Goal: Task Accomplishment & Management: Complete application form

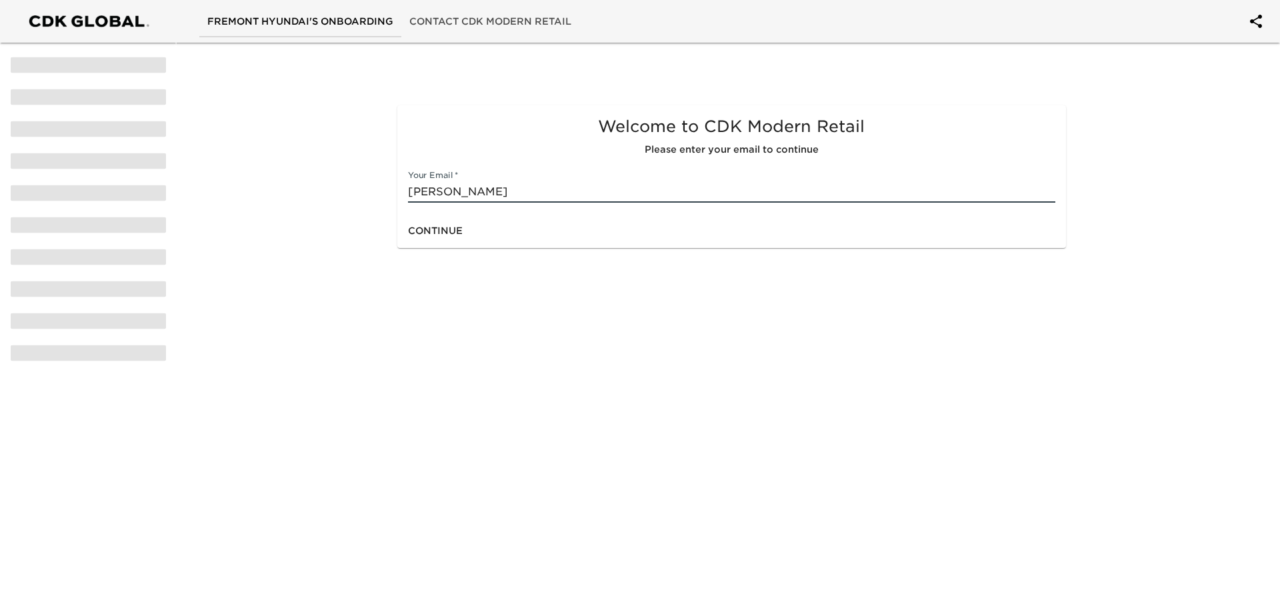
type input "[EMAIL_ADDRESS][DOMAIN_NAME]"
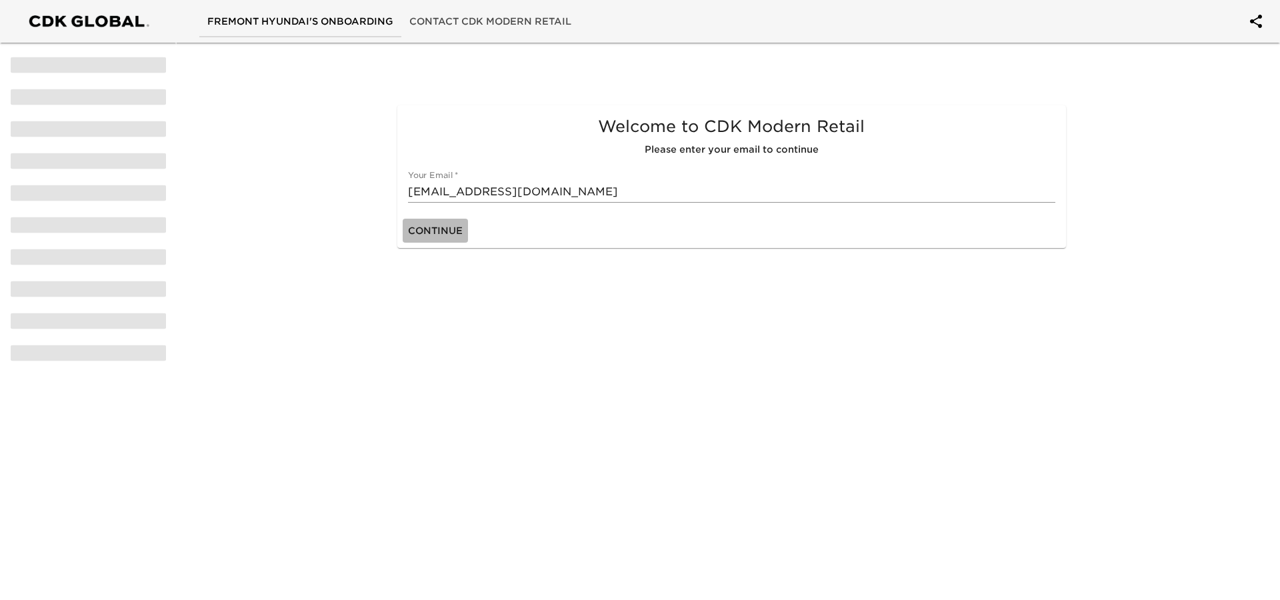
click at [443, 230] on span "Continue" at bounding box center [435, 231] width 55 height 17
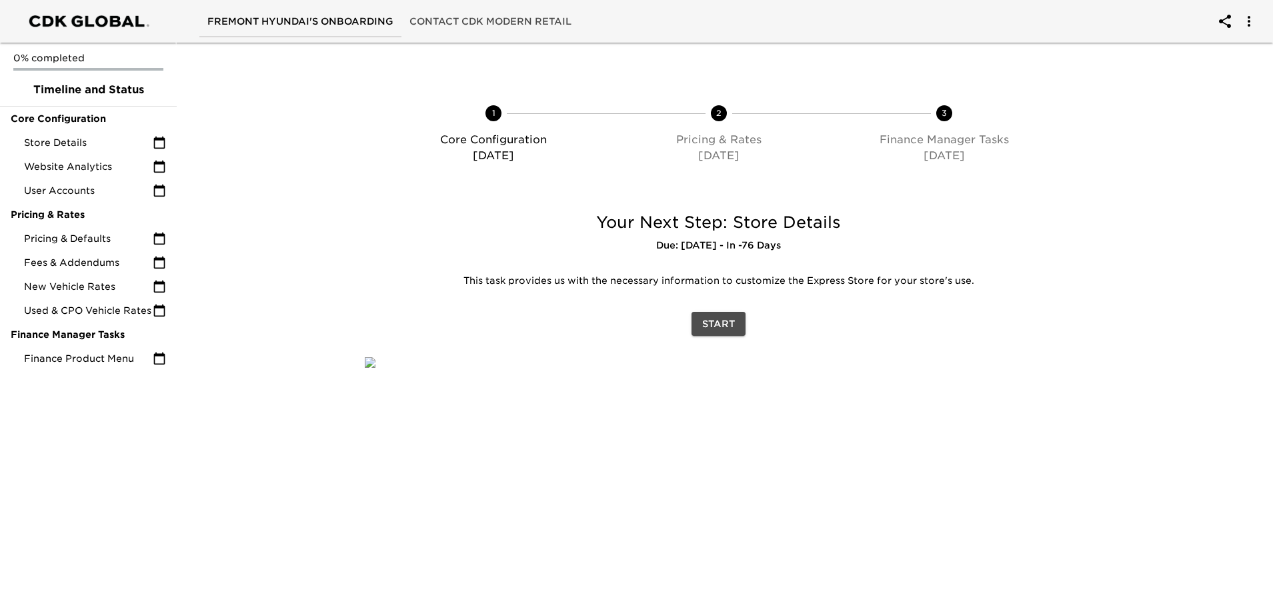
click at [722, 323] on span "Start" at bounding box center [718, 324] width 33 height 17
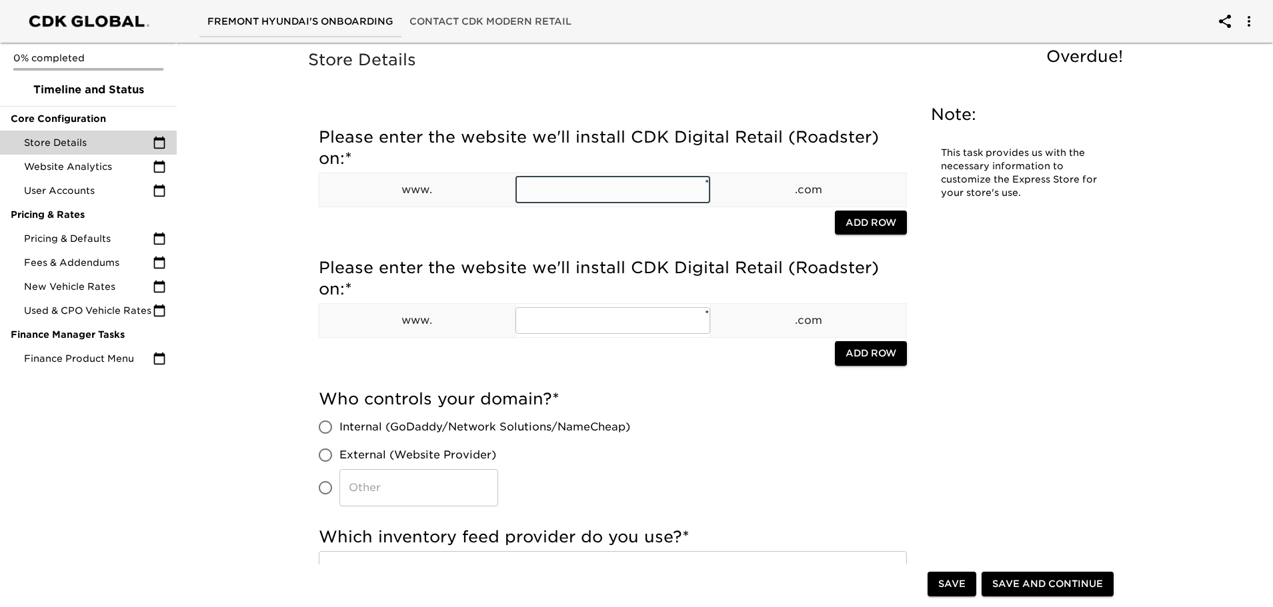
click at [554, 190] on input "text" at bounding box center [612, 190] width 195 height 27
type input "[DOMAIN_NAME]"
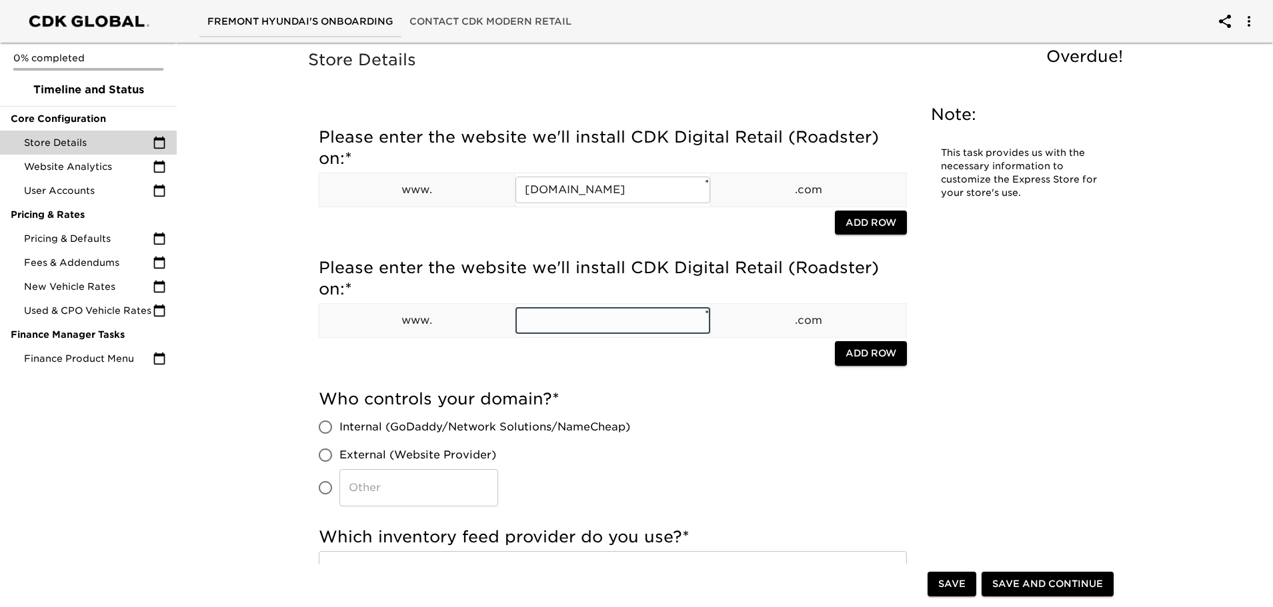
click at [538, 323] on input "text" at bounding box center [612, 320] width 195 height 27
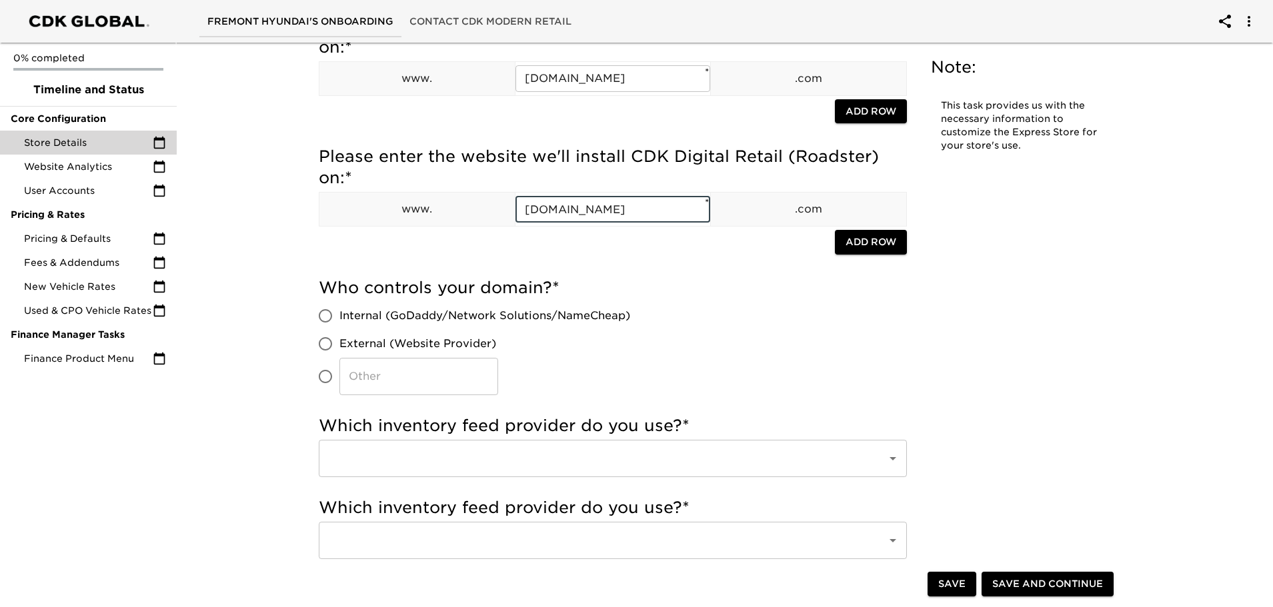
scroll to position [133, 0]
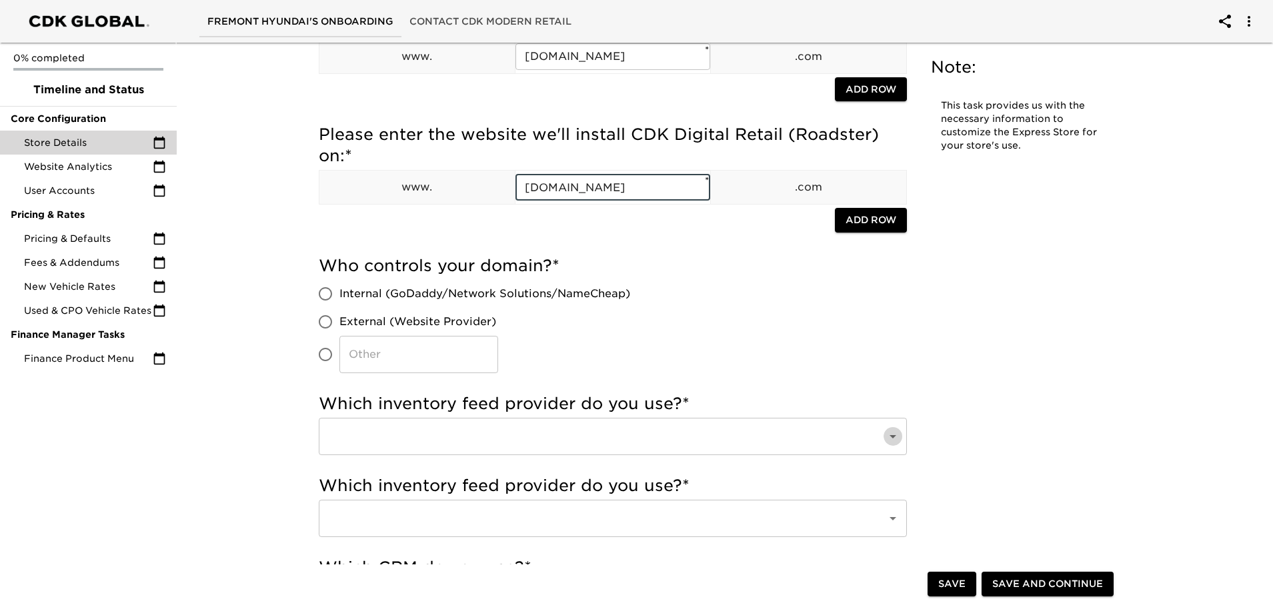
click at [893, 435] on icon "Open" at bounding box center [892, 436] width 7 height 3
type input "[DOMAIN_NAME]"
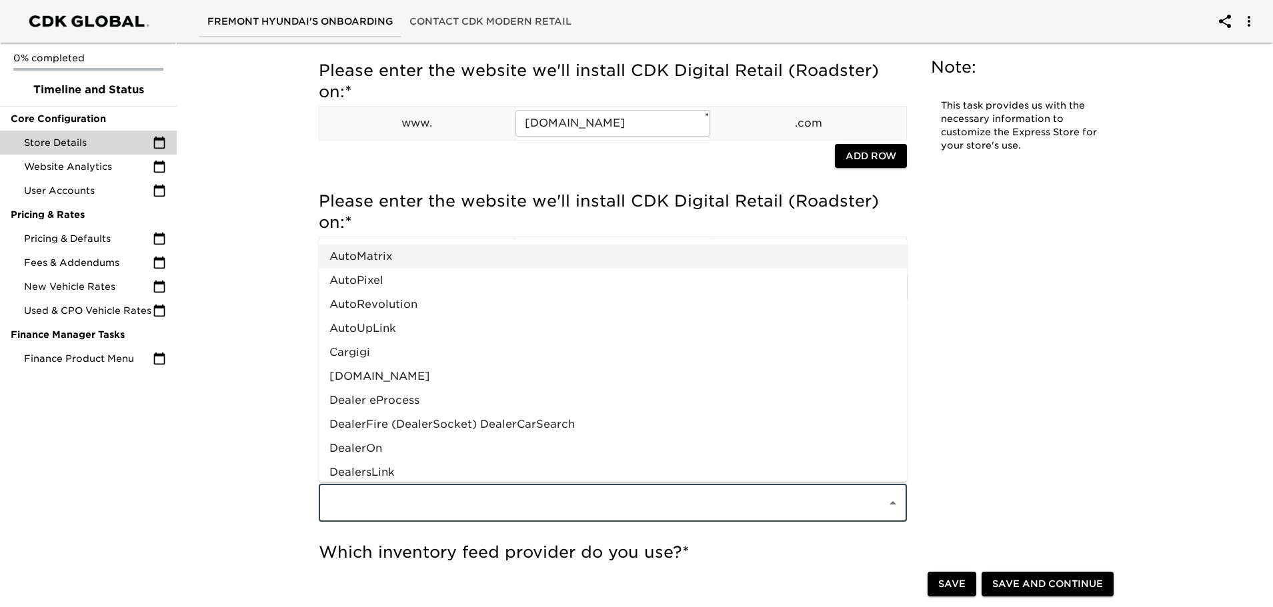
scroll to position [200, 0]
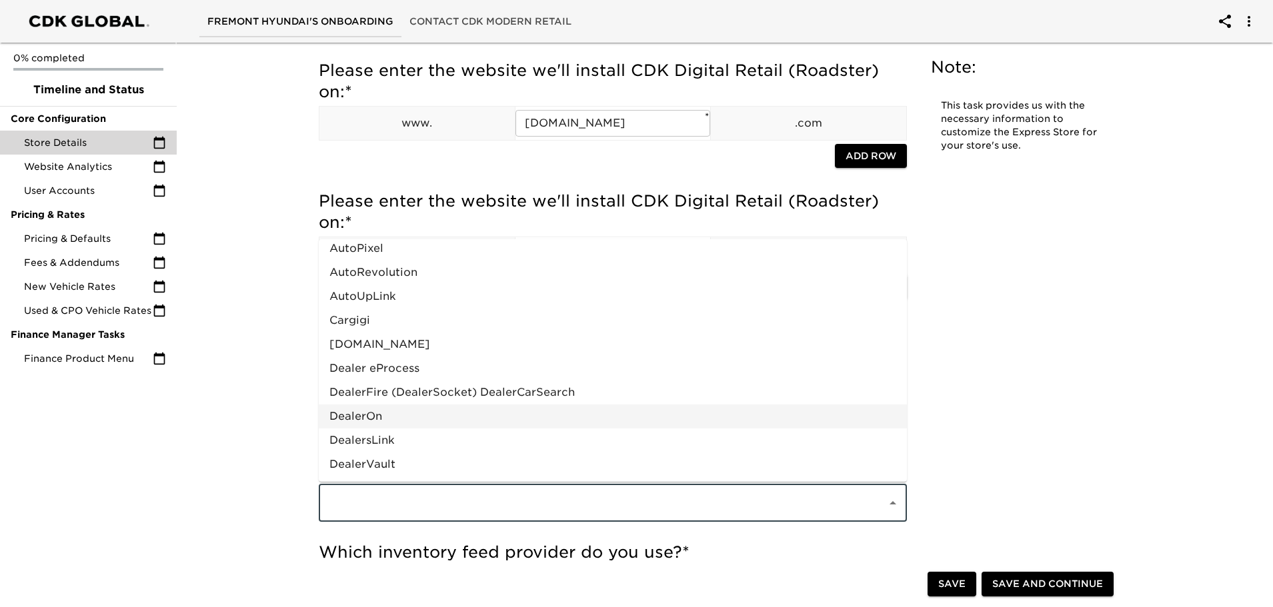
click at [391, 417] on li "DealerOn" at bounding box center [613, 417] width 588 height 24
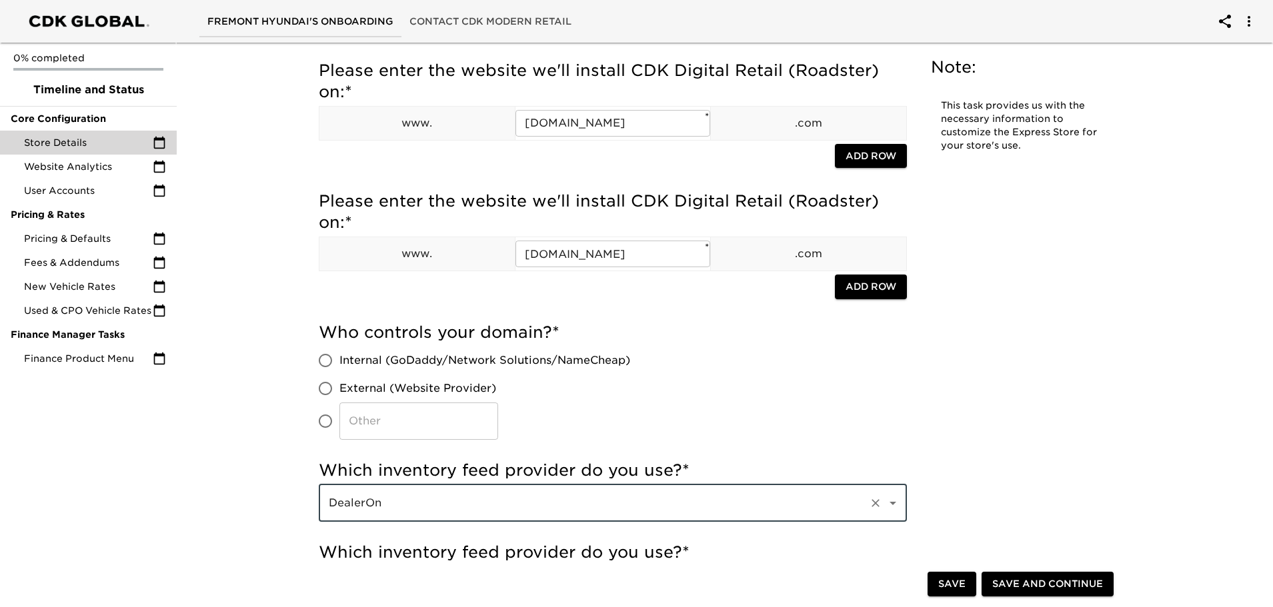
click at [893, 502] on icon "Open" at bounding box center [892, 503] width 7 height 3
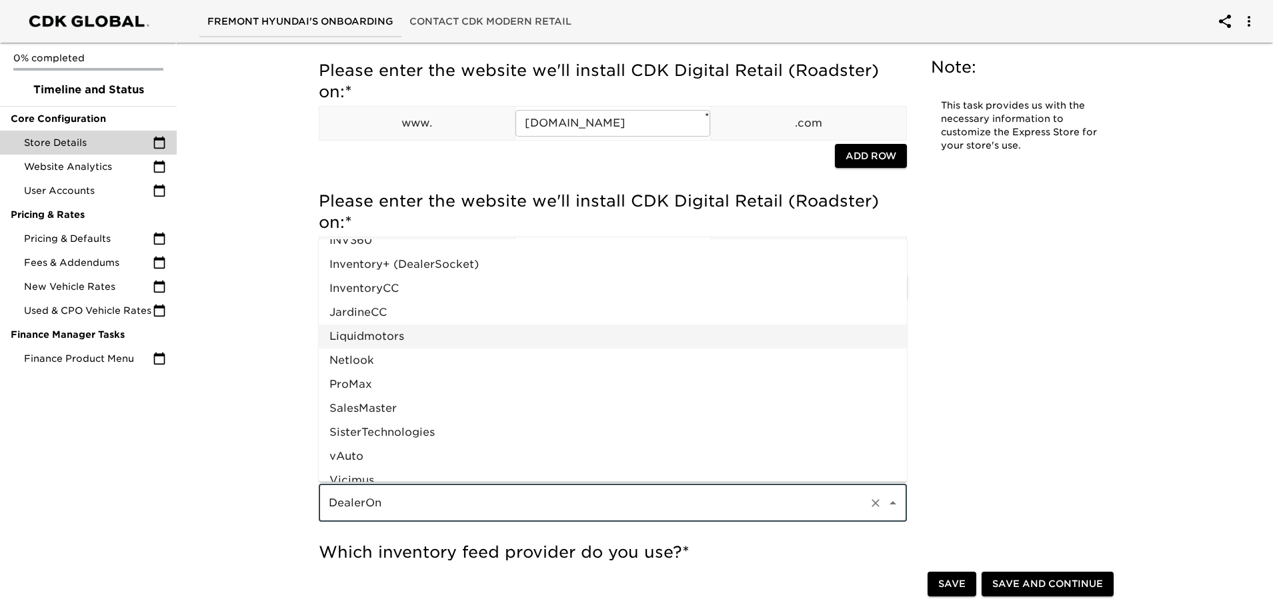
scroll to position [656, 0]
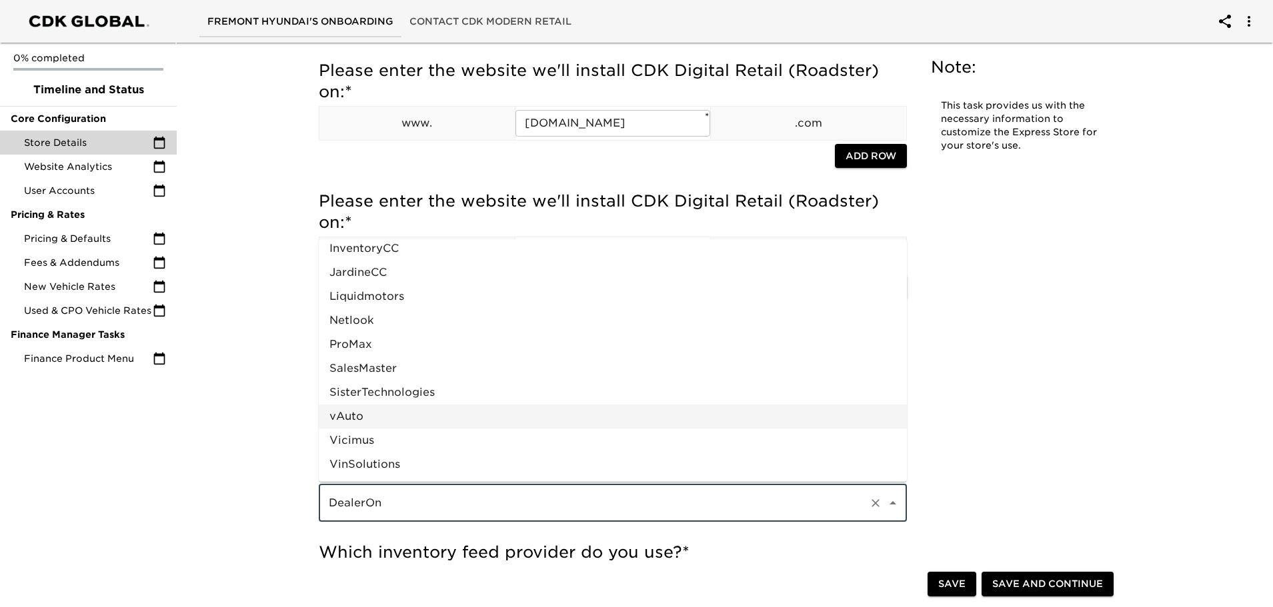
click at [347, 417] on li "vAuto" at bounding box center [613, 417] width 588 height 24
type input "vAuto"
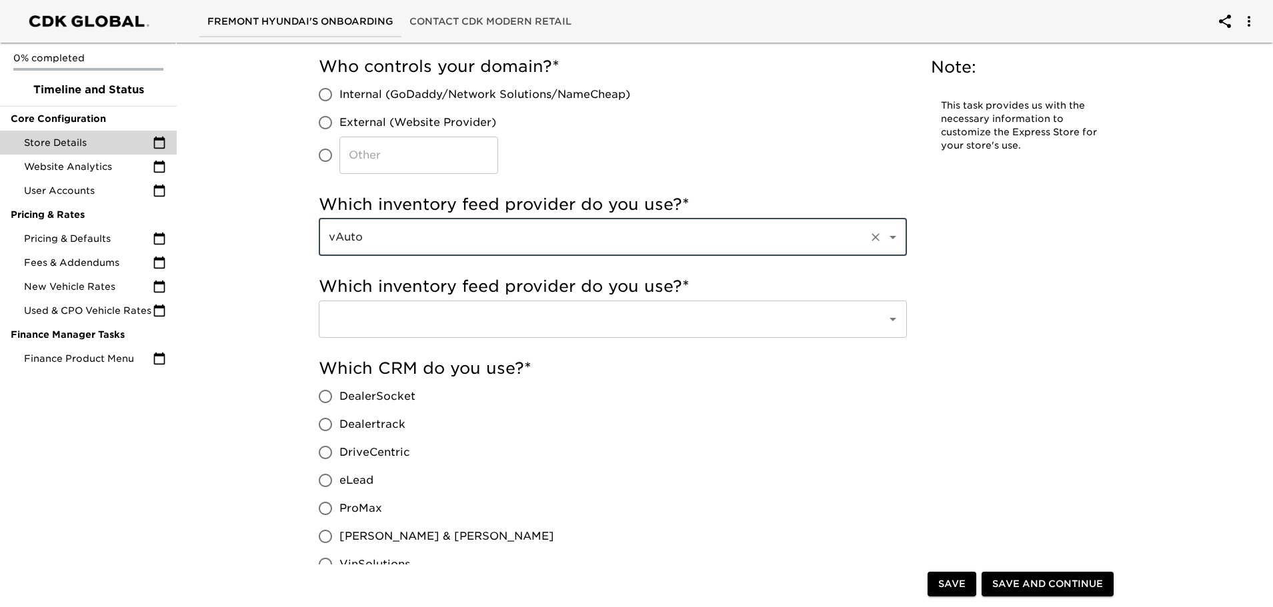
scroll to position [333, 0]
click at [897, 323] on icon "Open" at bounding box center [893, 319] width 16 height 16
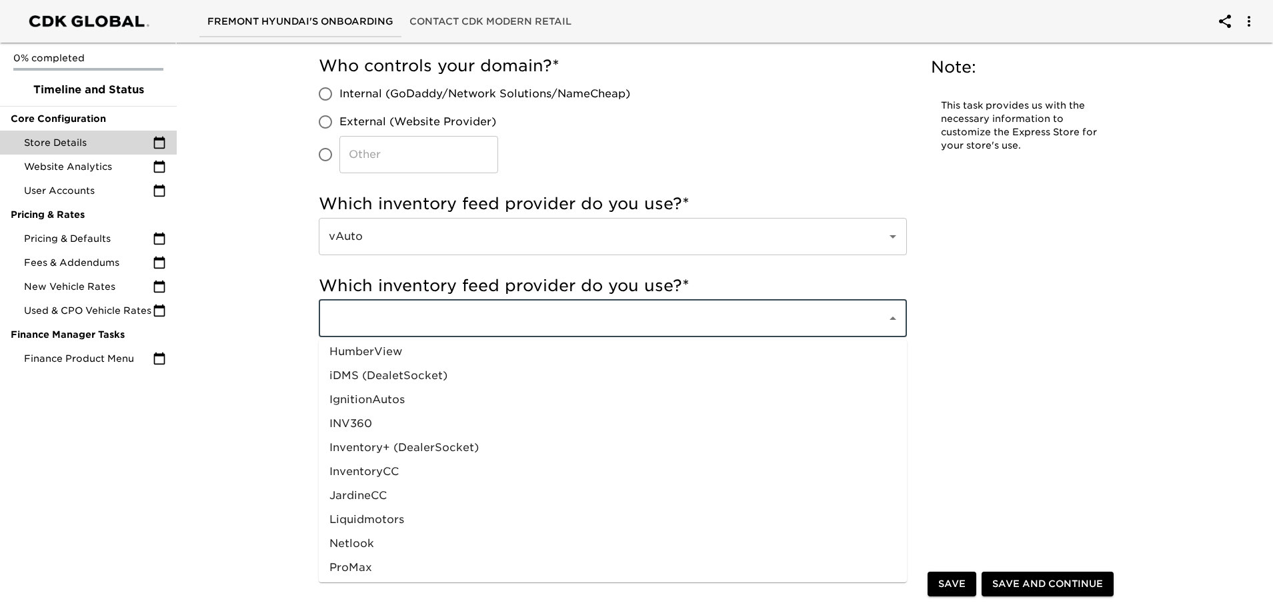
scroll to position [656, 0]
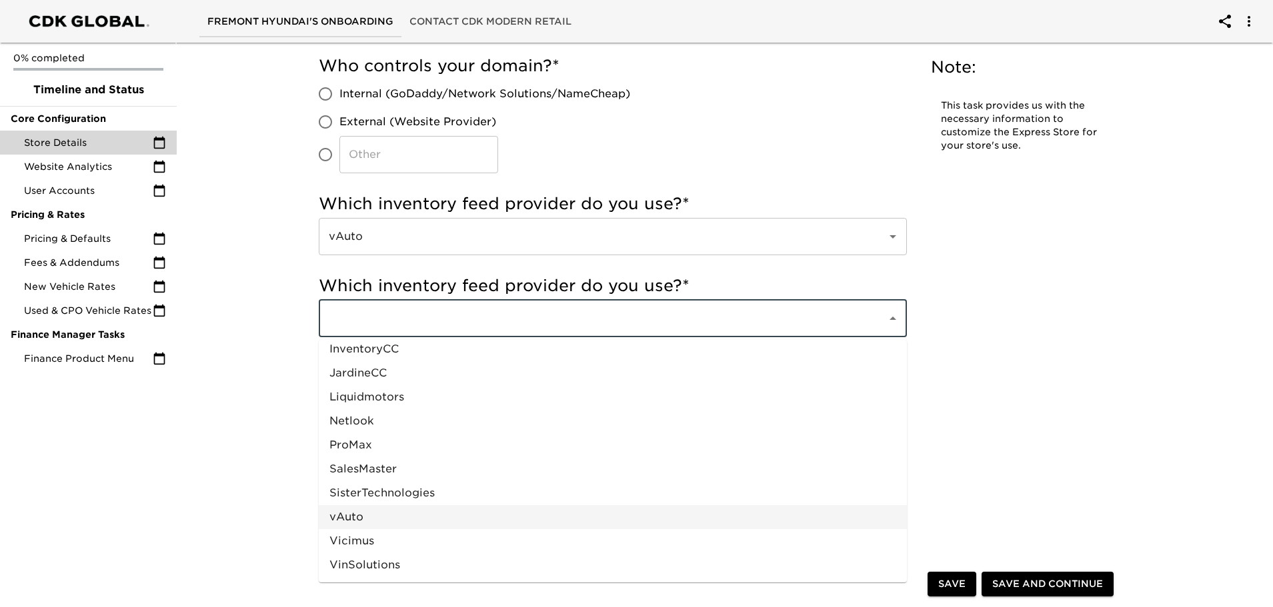
click at [354, 515] on li "vAuto" at bounding box center [613, 517] width 588 height 24
type input "vAuto"
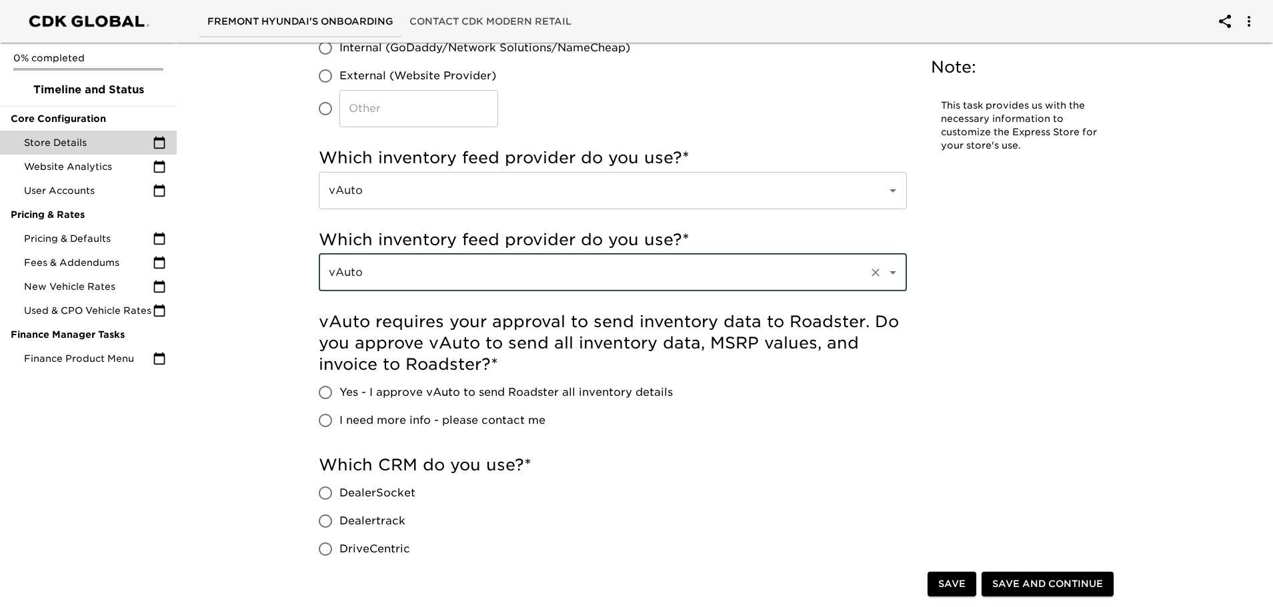
scroll to position [400, 0]
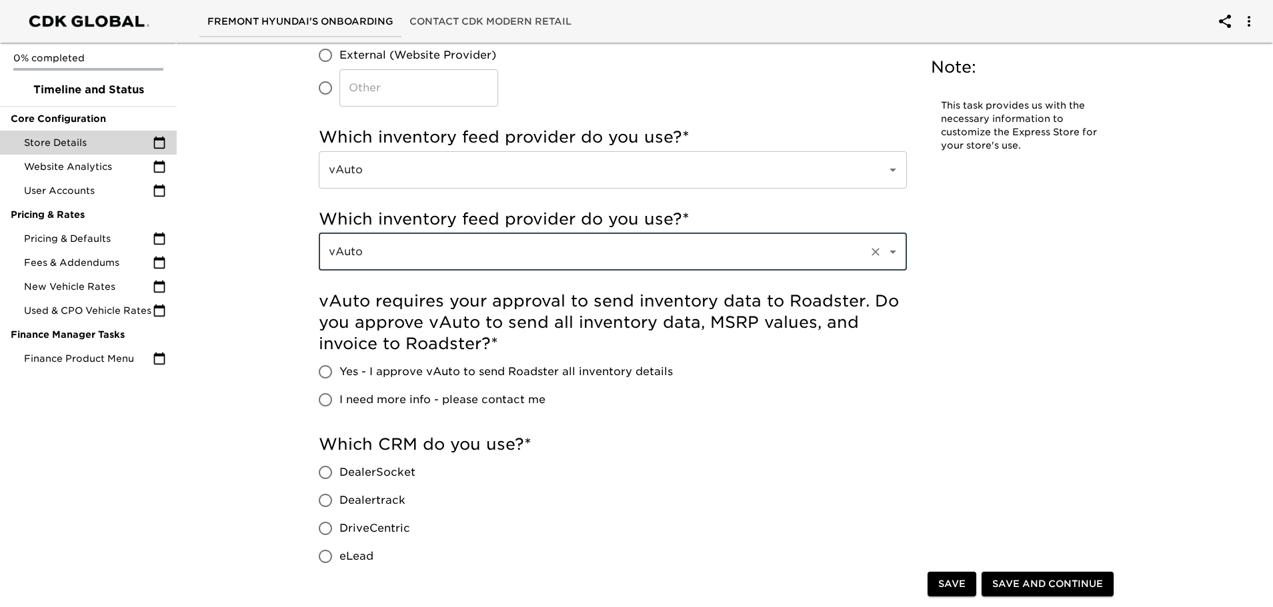
click at [325, 368] on input "Yes - I approve vAuto to send Roadster all inventory details" at bounding box center [325, 372] width 28 height 28
radio input "true"
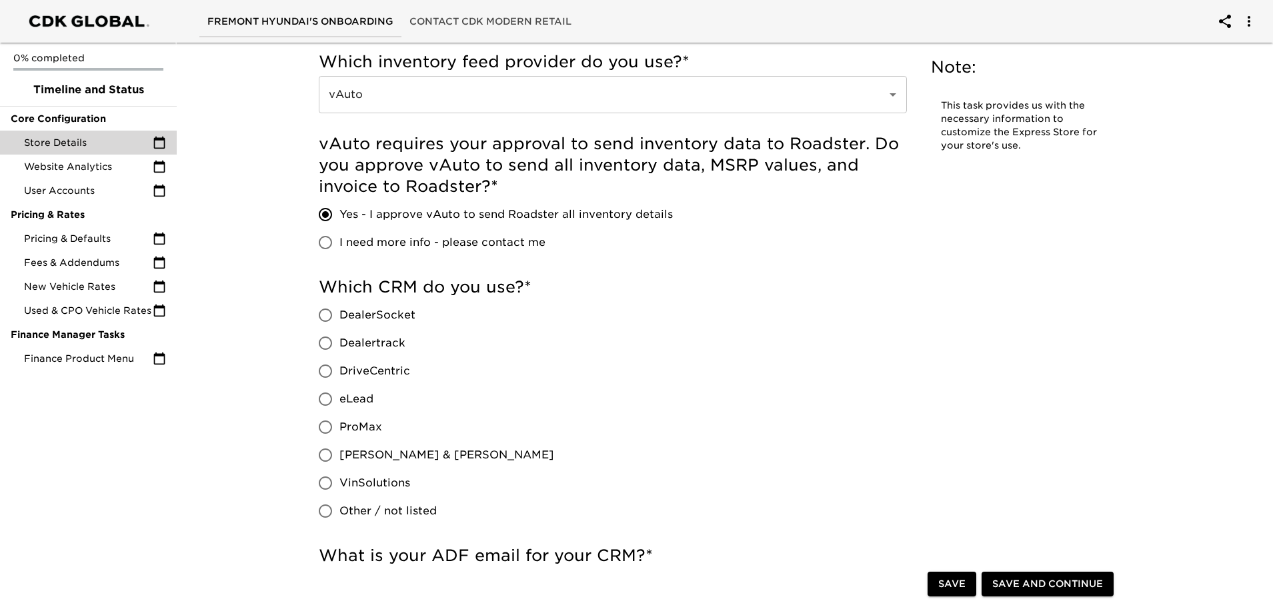
scroll to position [600, 0]
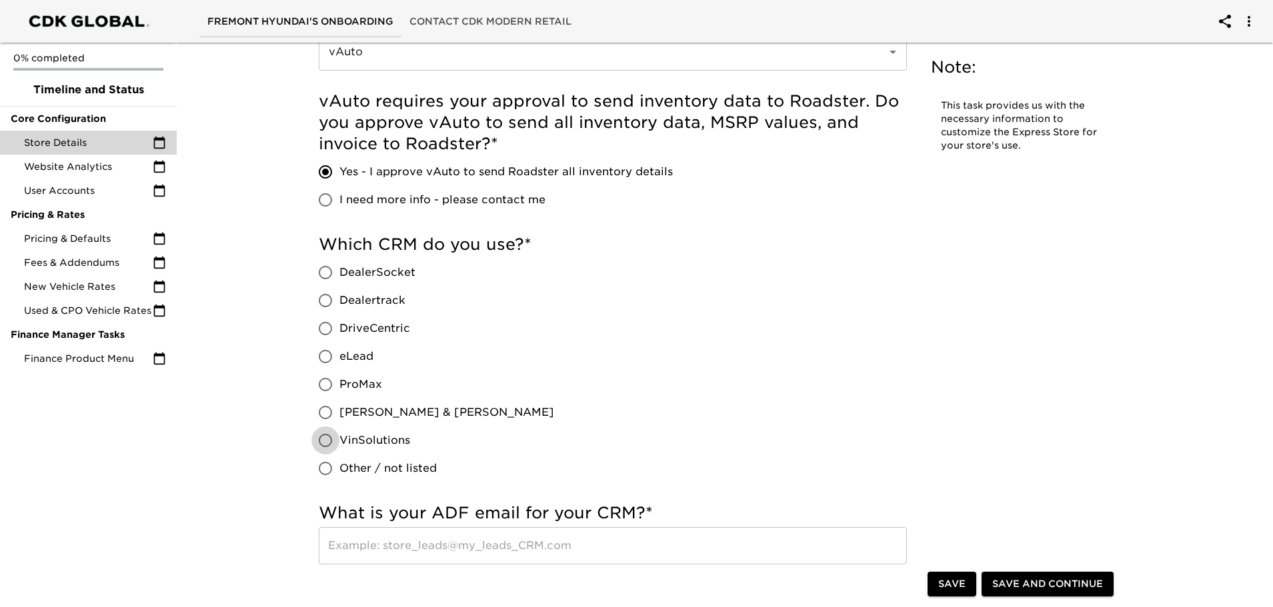
click at [321, 440] on input "VinSolutions" at bounding box center [325, 441] width 28 height 28
radio input "true"
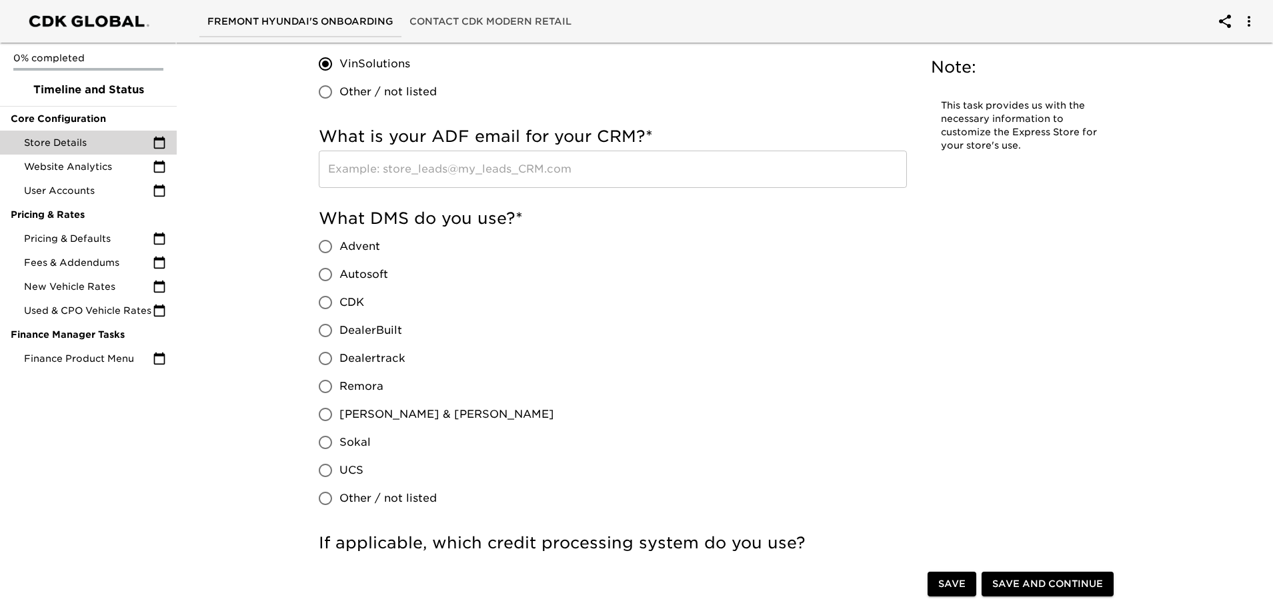
scroll to position [1000, 0]
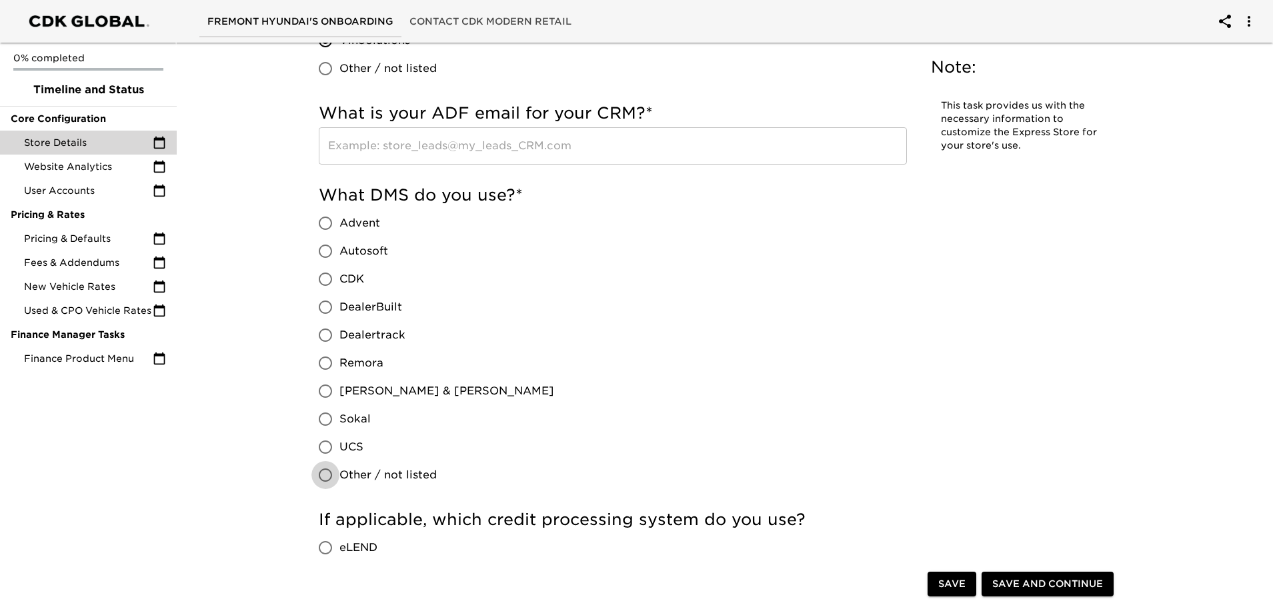
click at [323, 473] on input "Other / not listed" at bounding box center [325, 475] width 28 height 28
radio input "true"
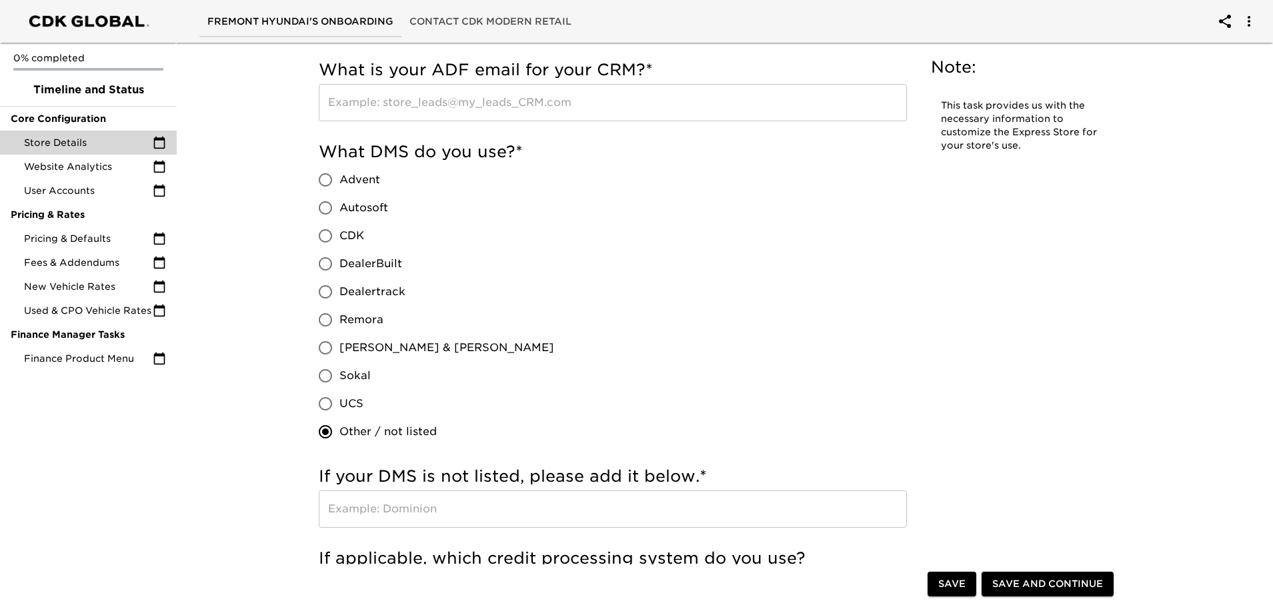
scroll to position [1067, 0]
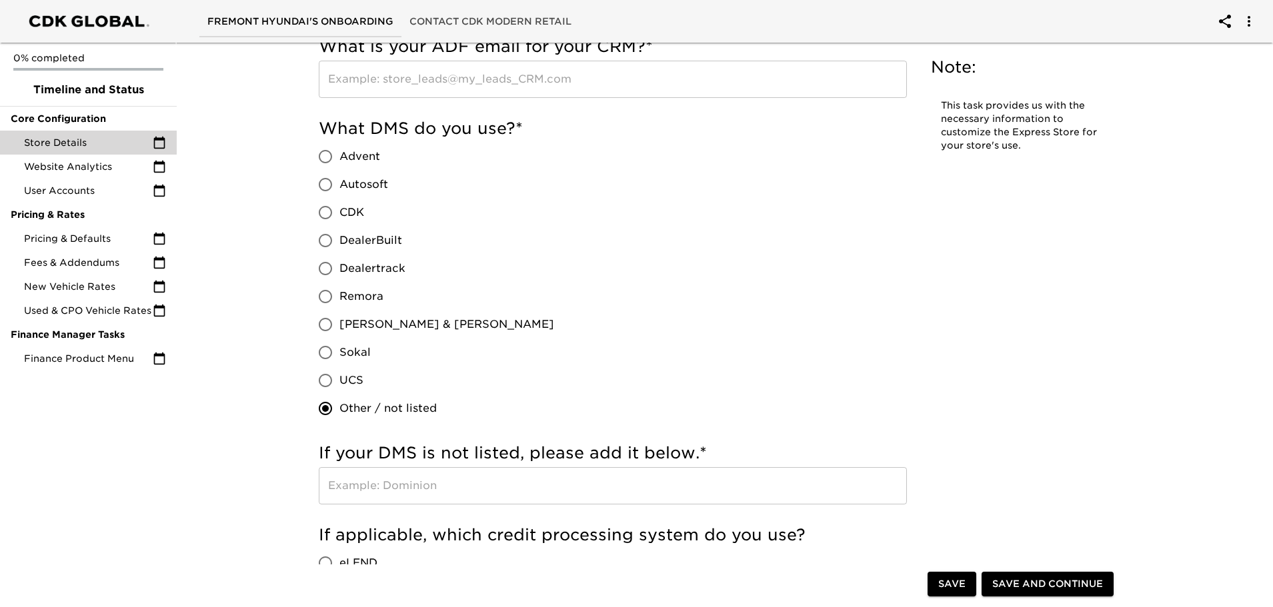
click at [337, 483] on input "text" at bounding box center [613, 485] width 588 height 37
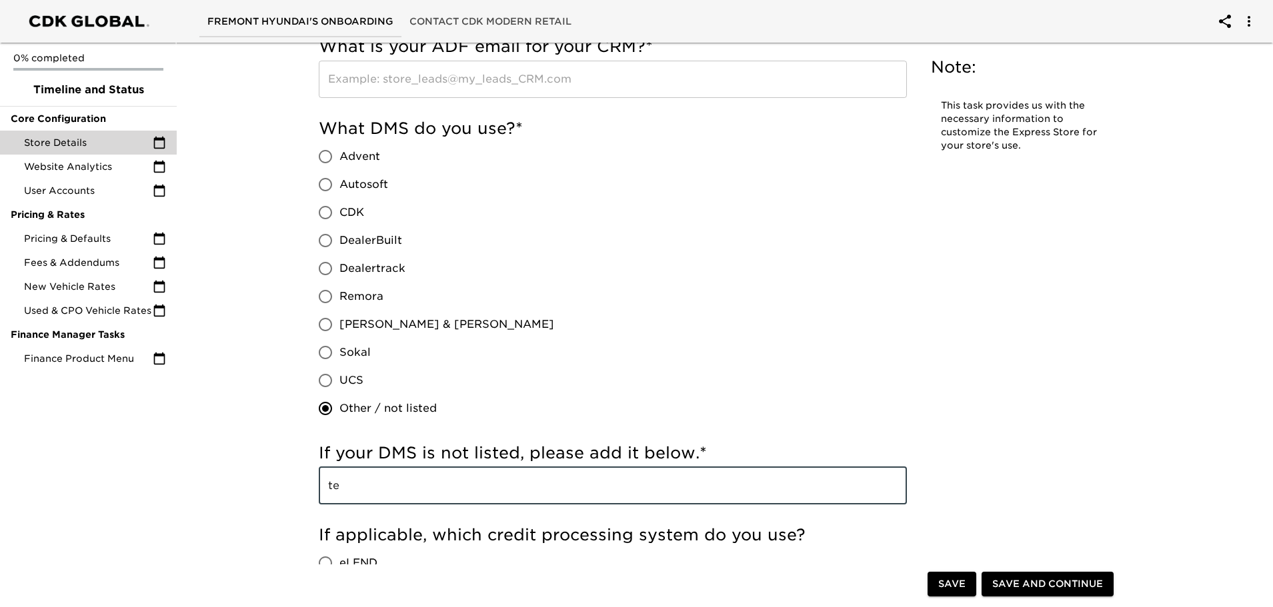
type input "t"
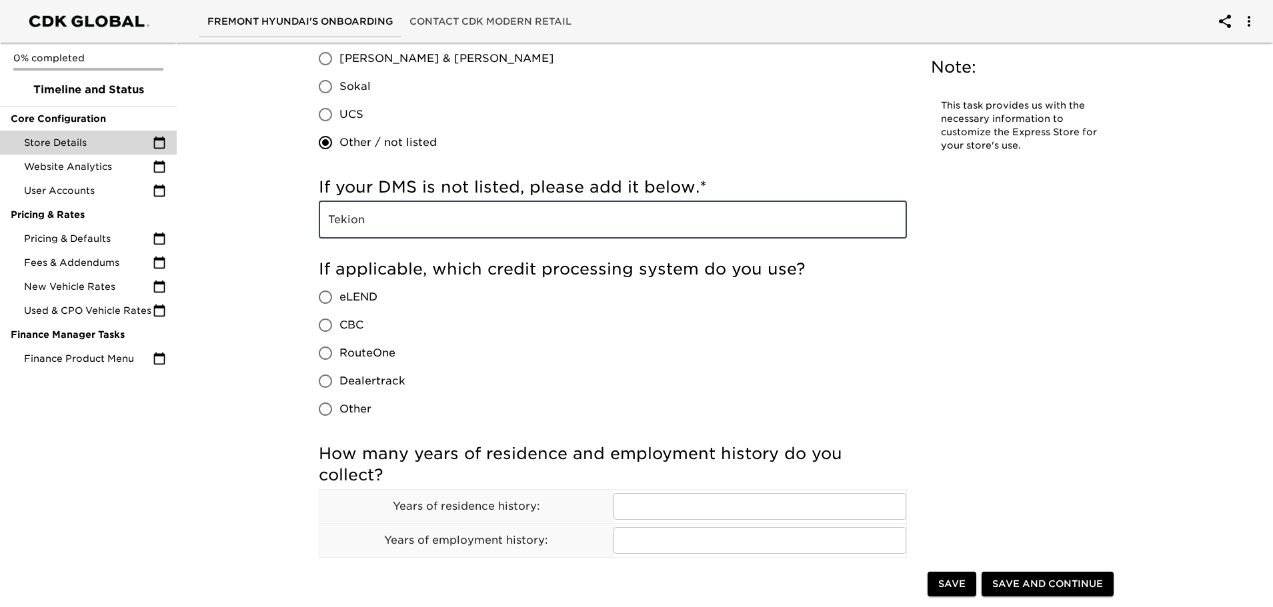
scroll to position [1333, 0]
type input "Tekion"
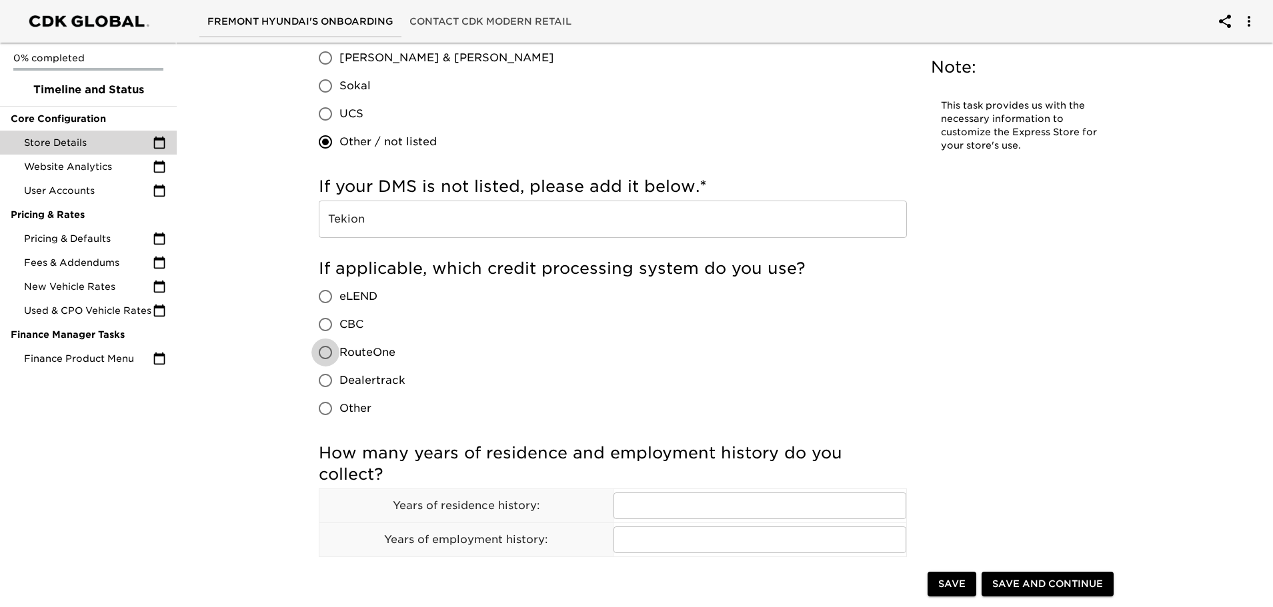
click at [323, 351] on input "RouteOne" at bounding box center [325, 353] width 28 height 28
radio input "true"
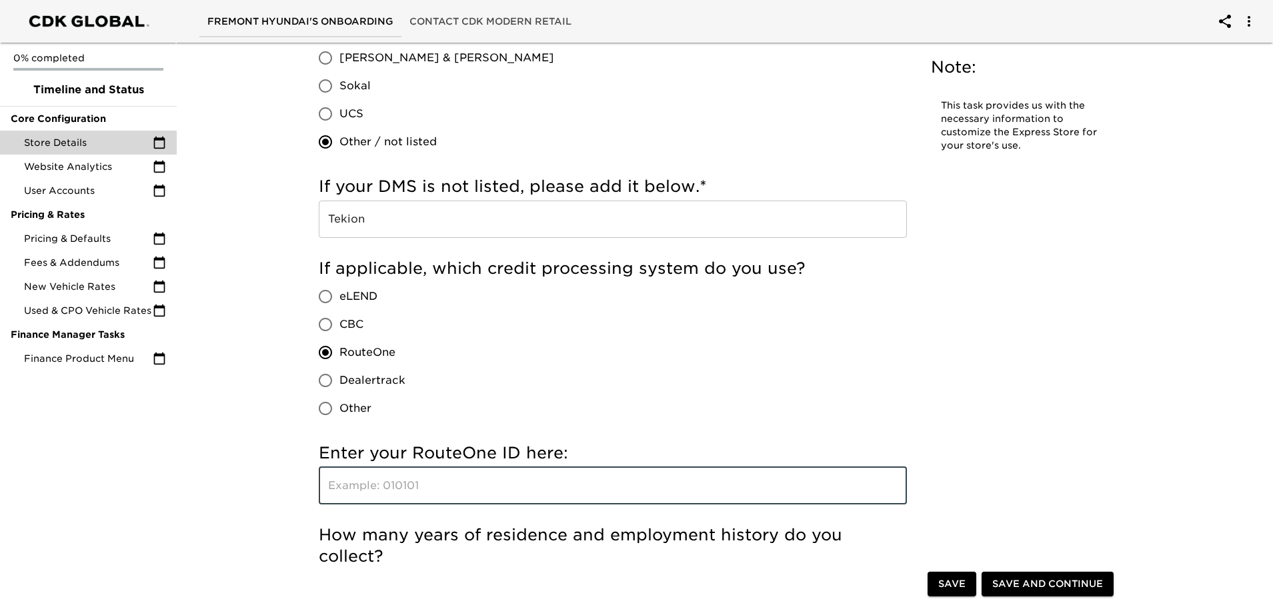
click at [363, 476] on input "text" at bounding box center [613, 485] width 588 height 37
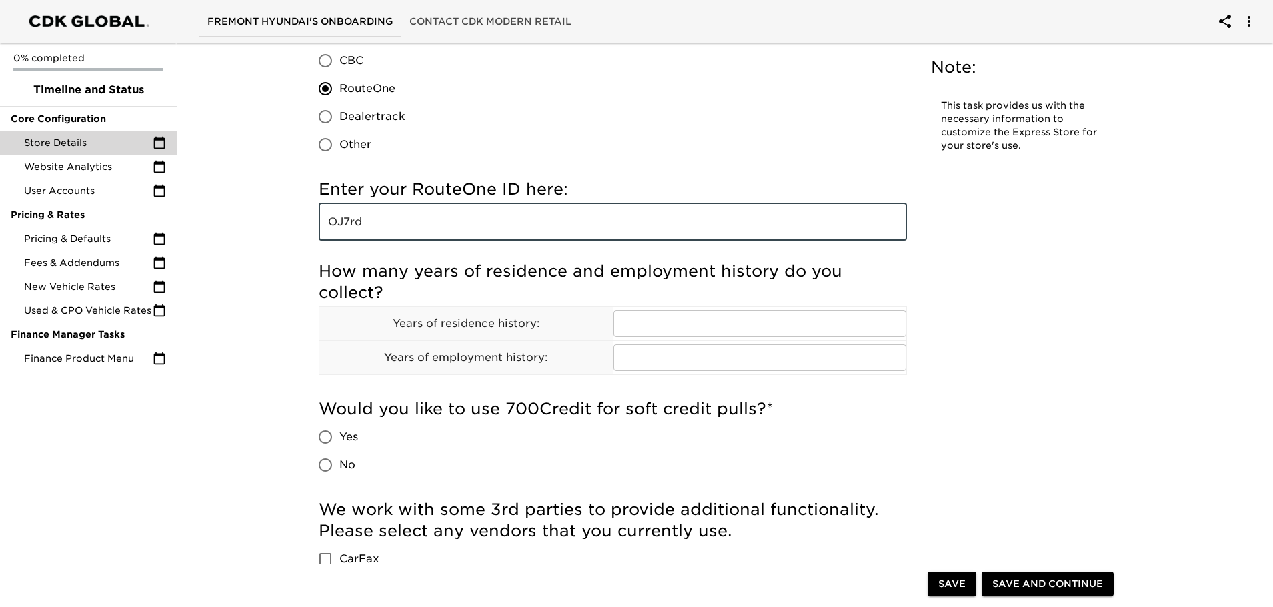
scroll to position [1600, 0]
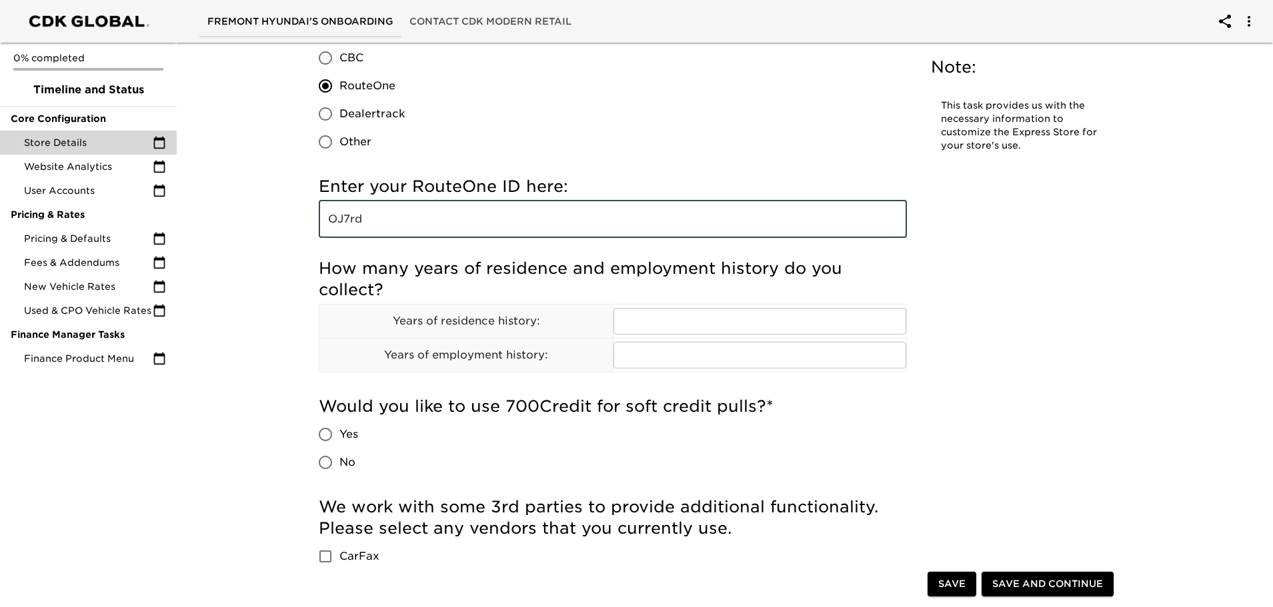
type input "OJ7rd"
click at [325, 463] on input "No" at bounding box center [325, 463] width 28 height 28
radio input "true"
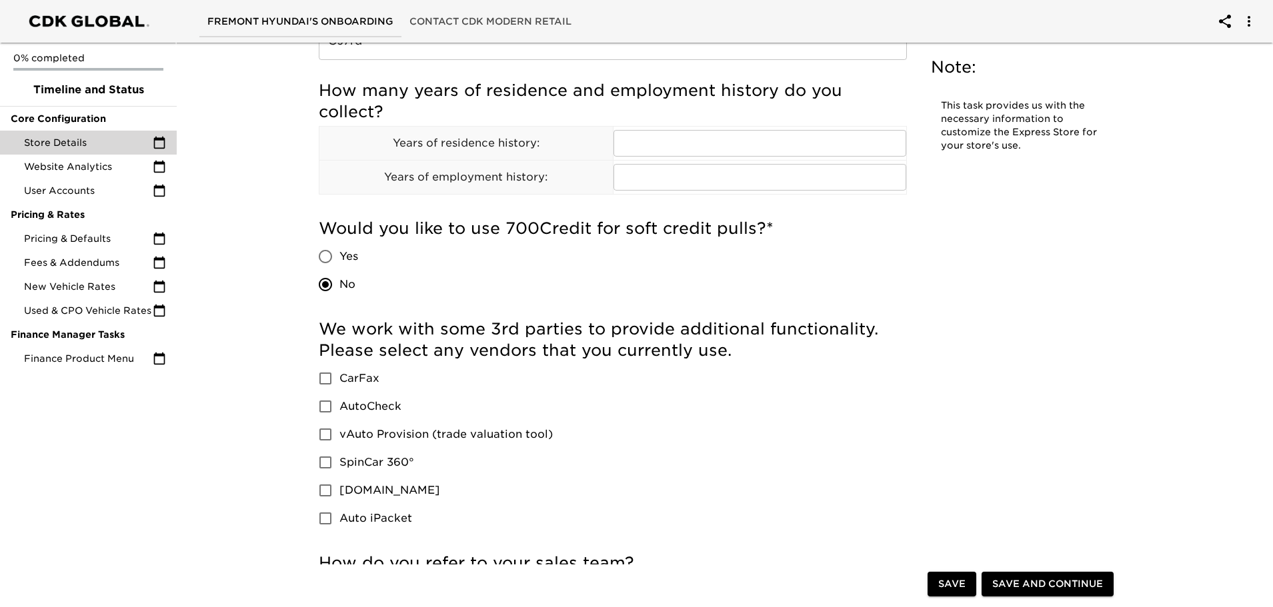
scroll to position [1800, 0]
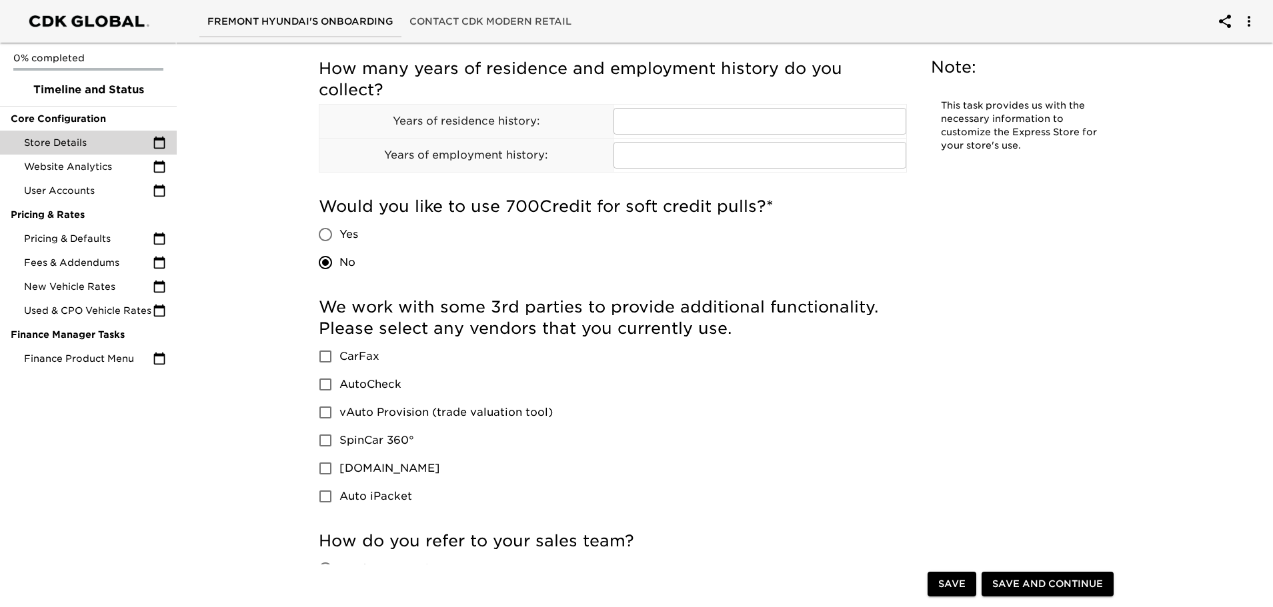
click at [326, 356] on input "CarFax" at bounding box center [325, 357] width 28 height 28
checkbox input "true"
click at [323, 414] on input "vAuto Provision (trade valuation tool)" at bounding box center [325, 413] width 28 height 28
checkbox input "true"
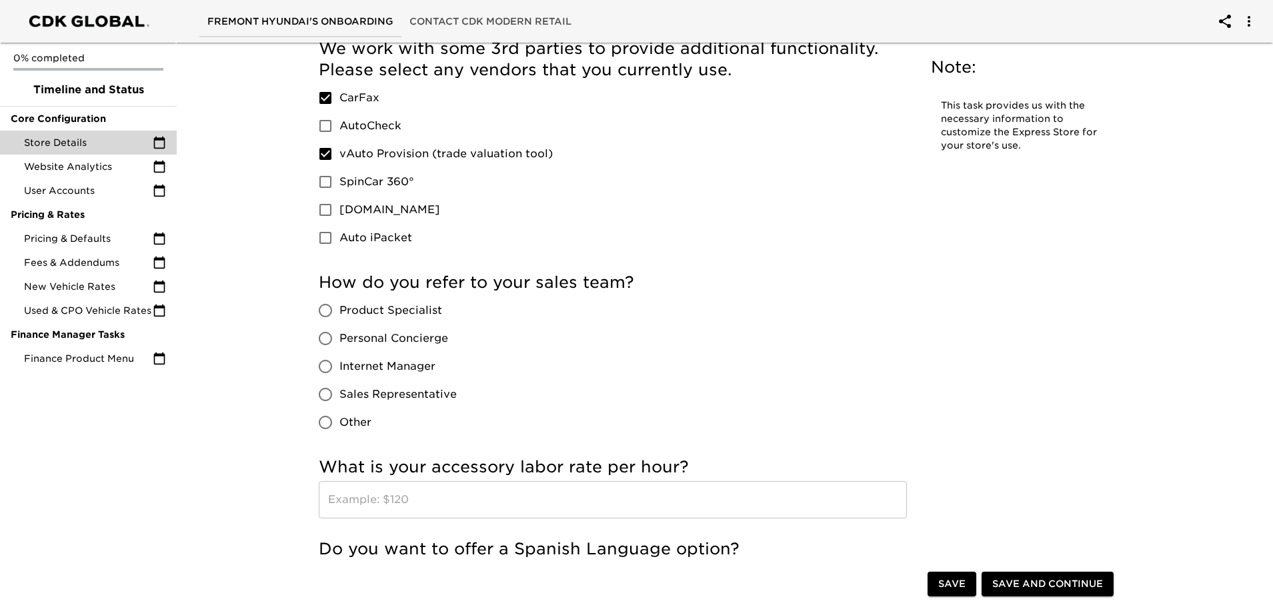
scroll to position [2066, 0]
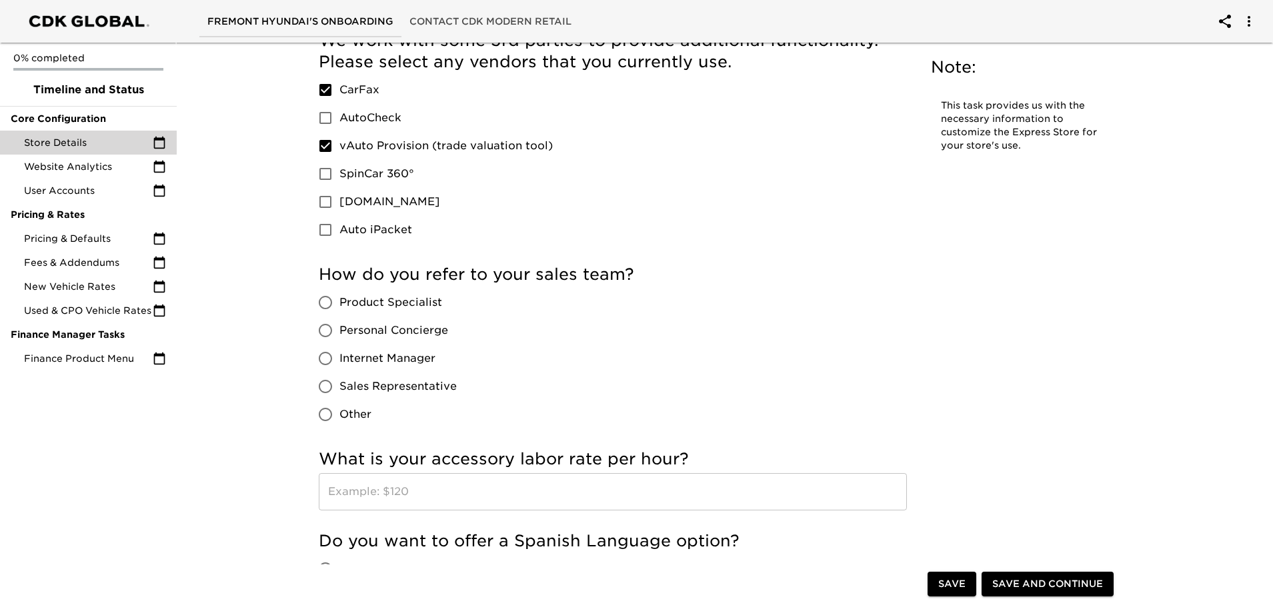
click at [325, 302] on input "Product Specialist" at bounding box center [325, 303] width 28 height 28
radio input "true"
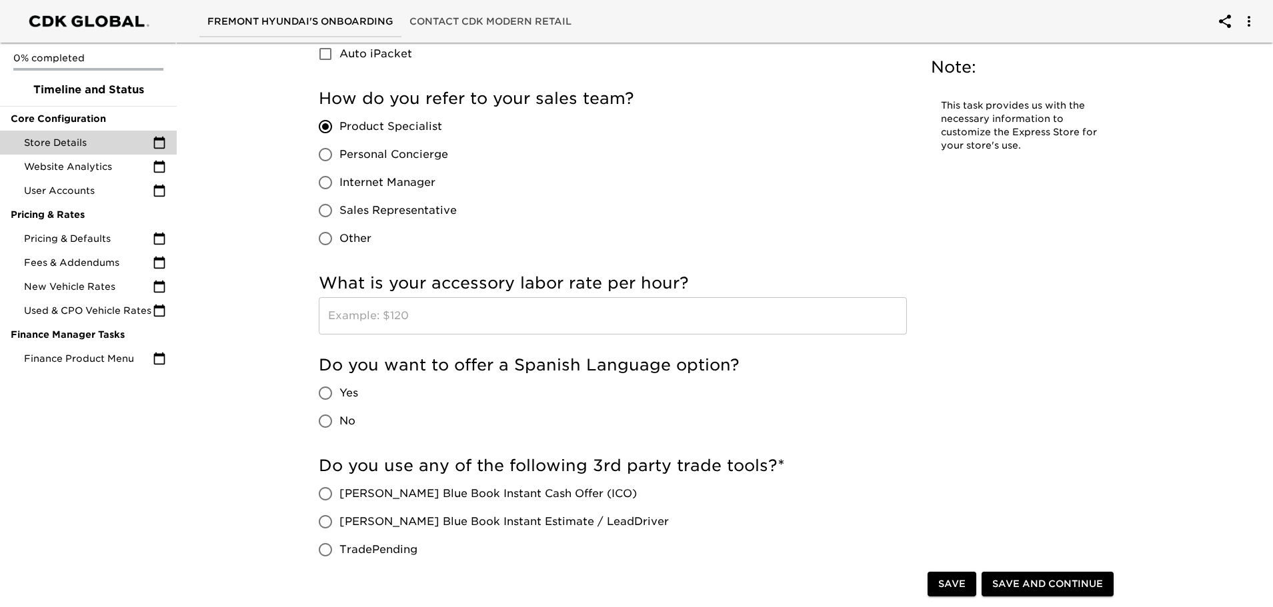
scroll to position [2266, 0]
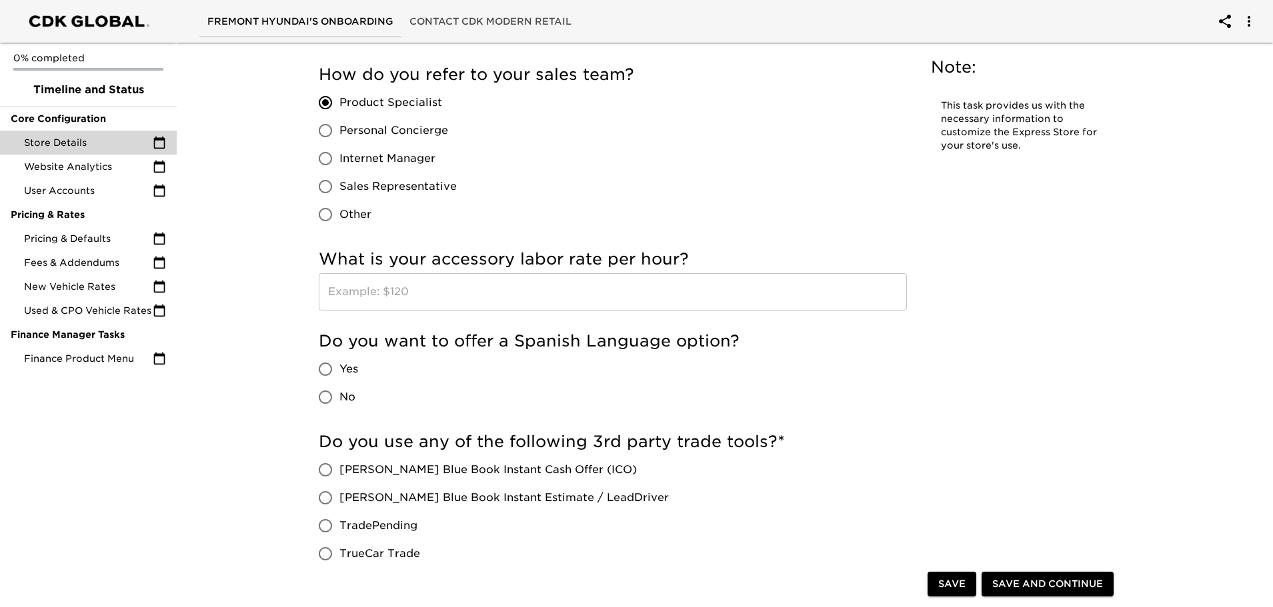
click at [325, 367] on input "Yes" at bounding box center [325, 369] width 28 height 28
radio input "true"
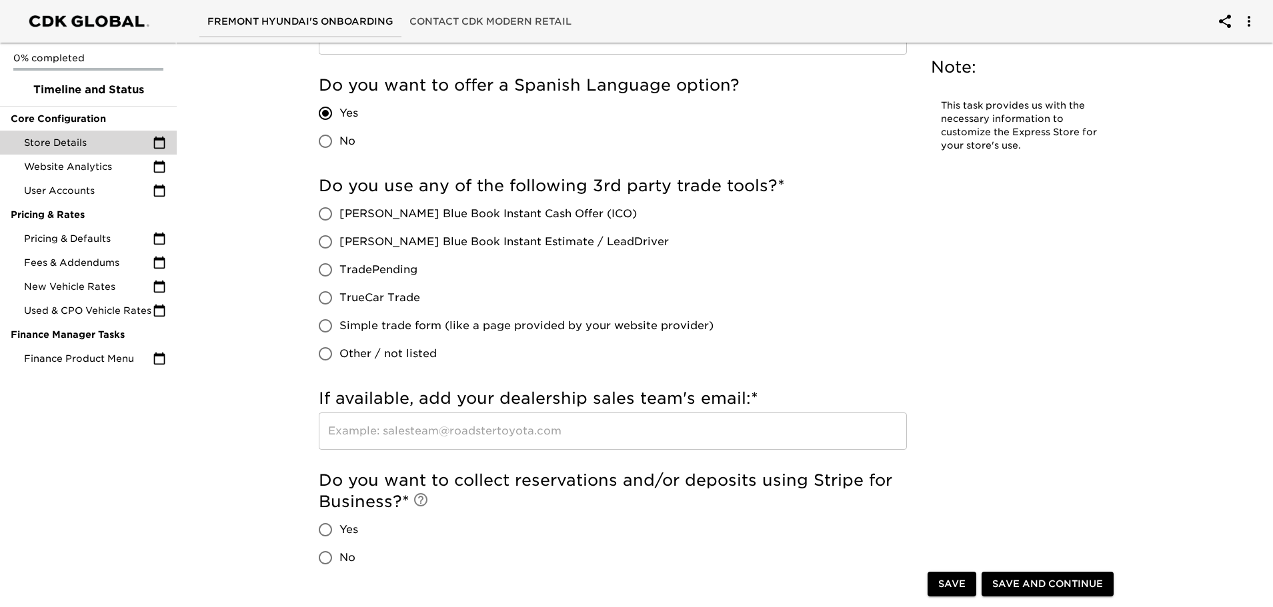
scroll to position [2533, 0]
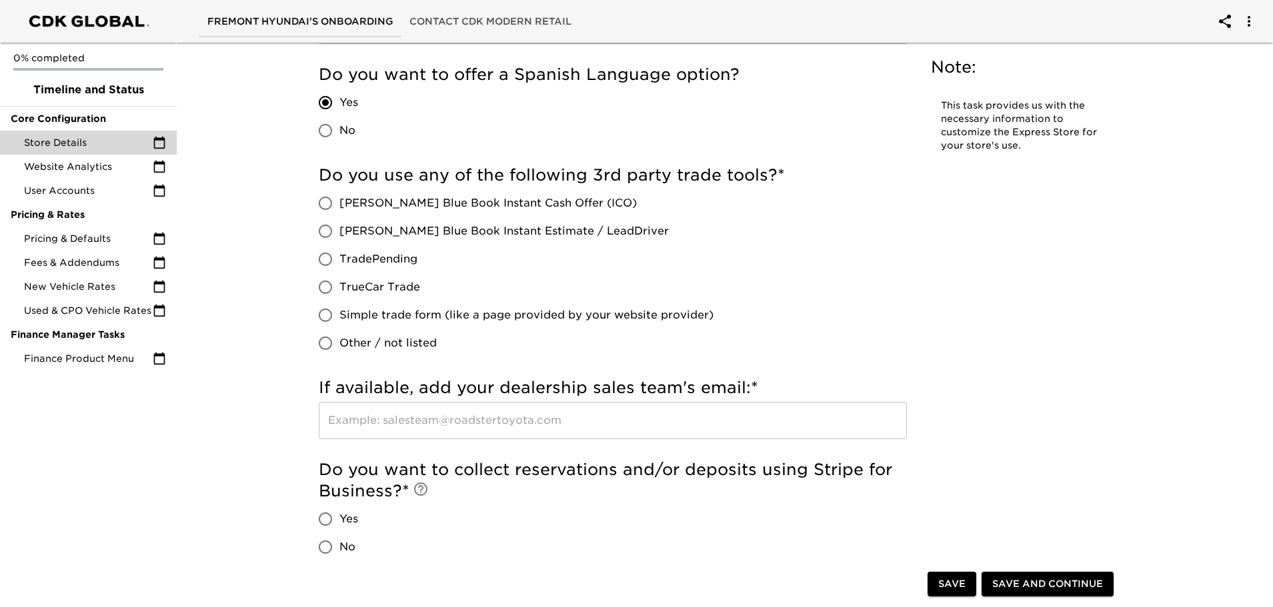
click at [322, 551] on input "No" at bounding box center [325, 547] width 28 height 28
radio input "true"
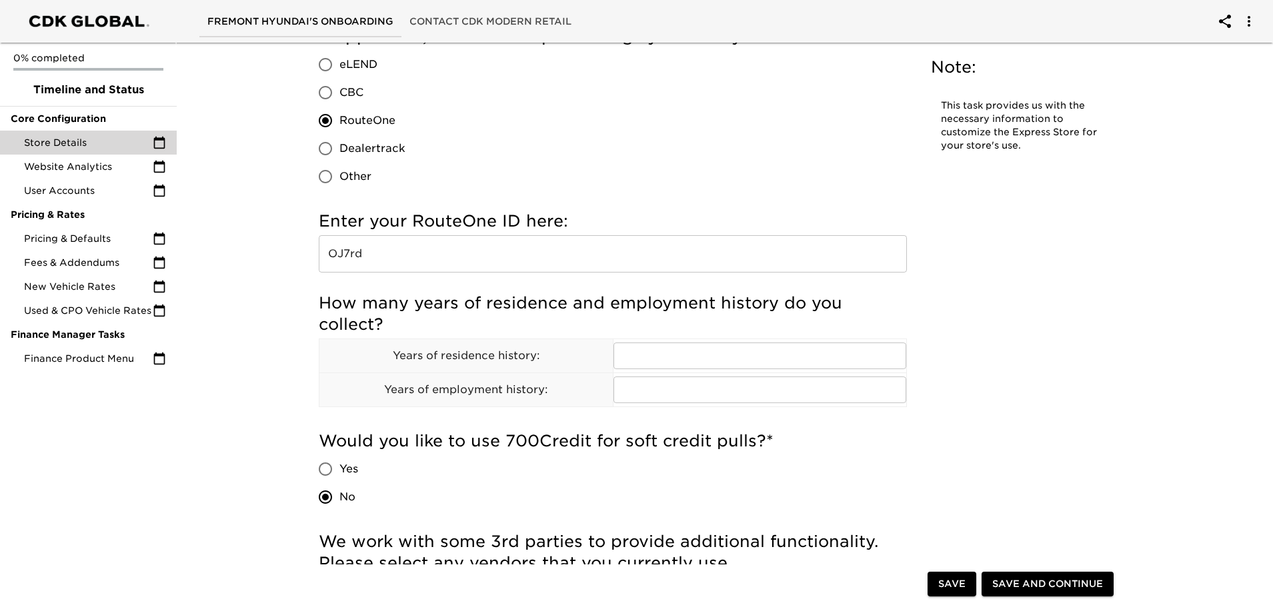
scroll to position [1533, 0]
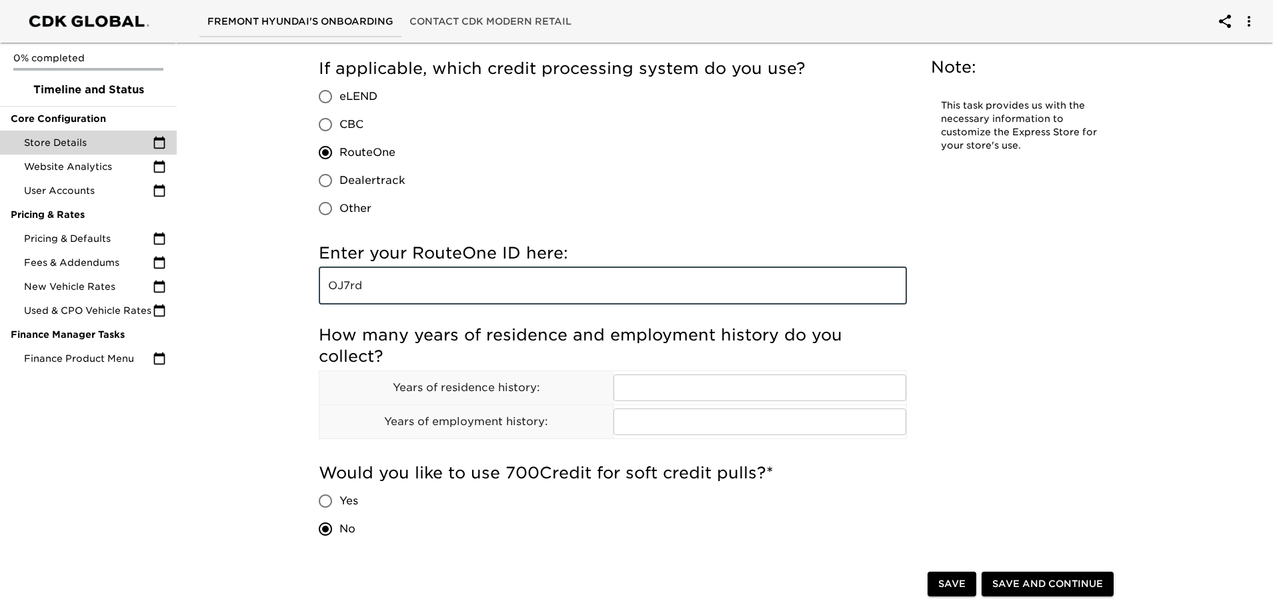
click at [372, 289] on input "OJ7rd" at bounding box center [613, 285] width 588 height 37
type input "OJ7RD5"
click at [625, 391] on input "text" at bounding box center [759, 388] width 293 height 27
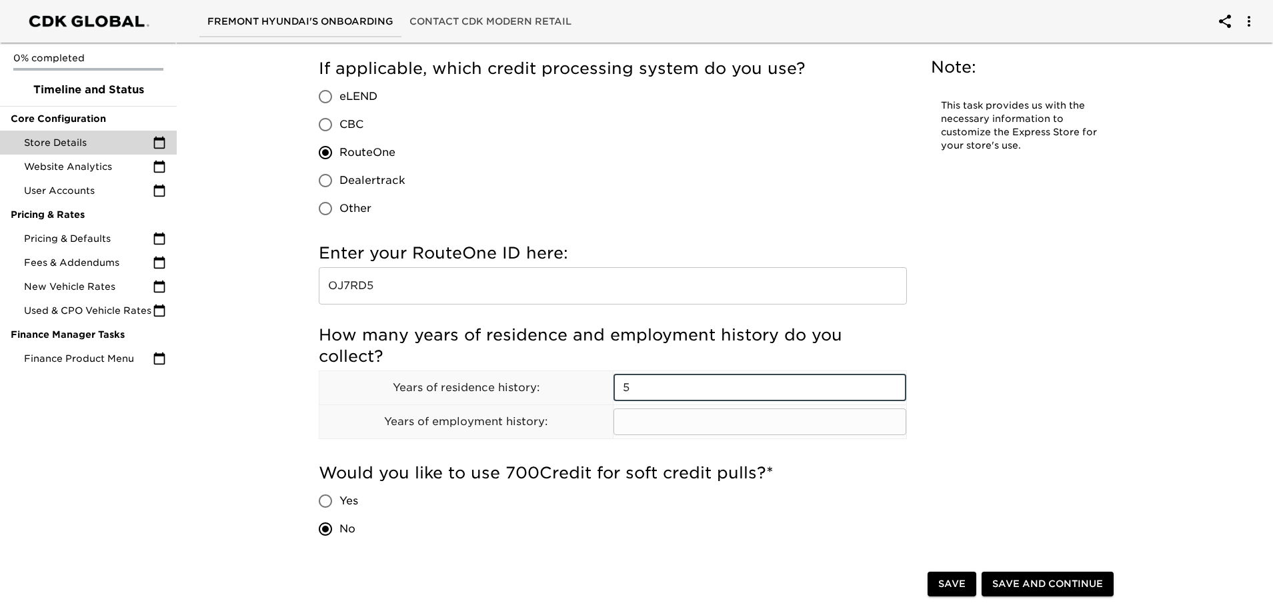
type input "5"
click at [641, 421] on input "text" at bounding box center [759, 422] width 293 height 27
type input "5"
click at [953, 357] on div "Store Details Overdue! Note: This task provides us with the necessary informati…" at bounding box center [718, 122] width 827 height 3218
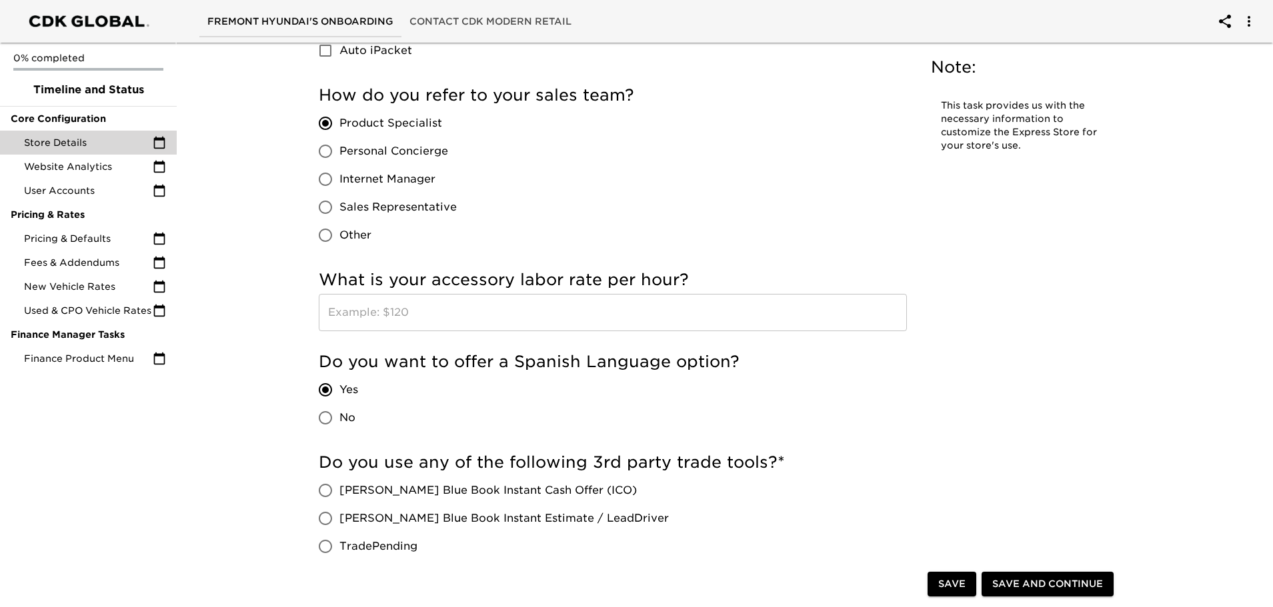
scroll to position [2266, 0]
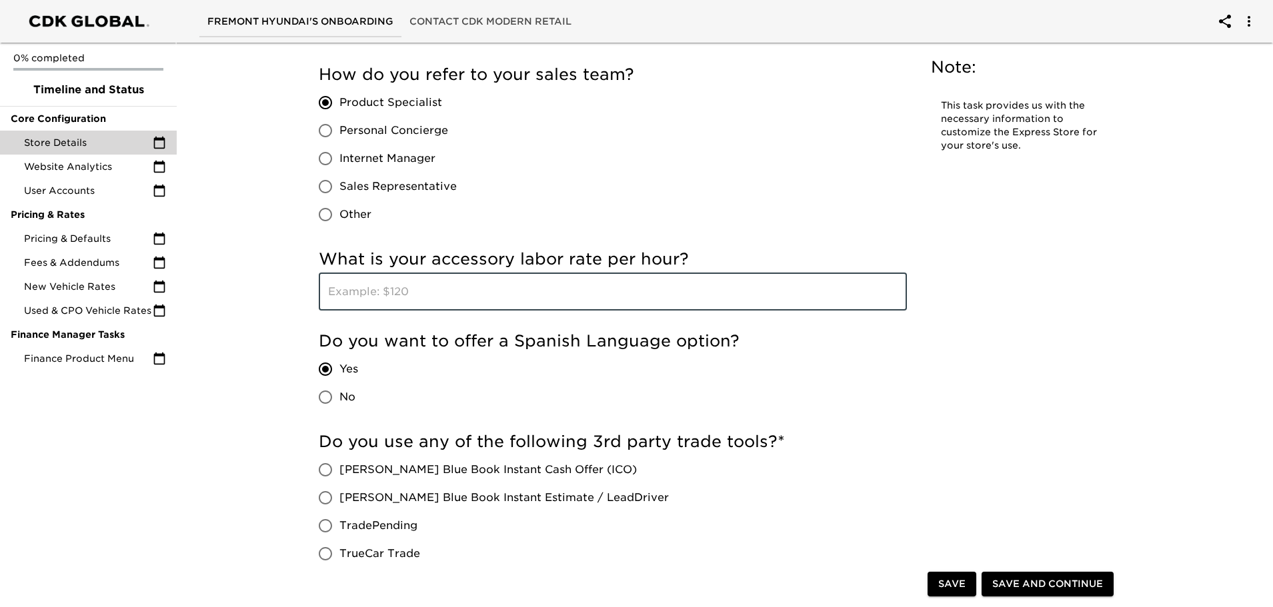
click at [431, 290] on input "text" at bounding box center [613, 291] width 588 height 37
type input "150"
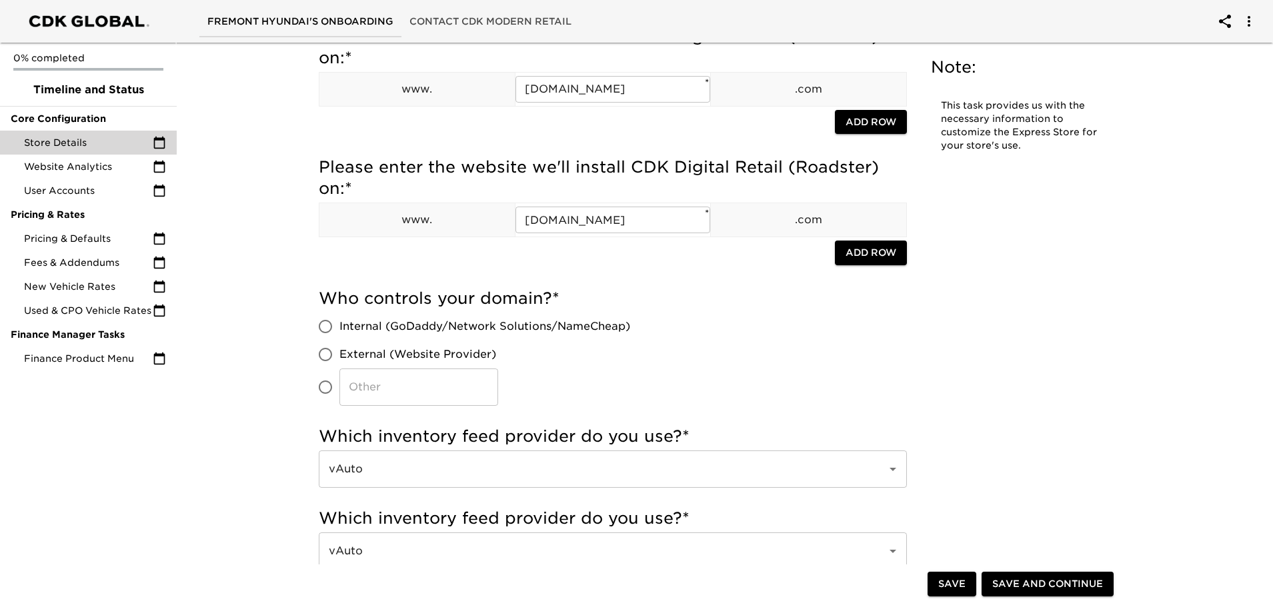
scroll to position [133, 0]
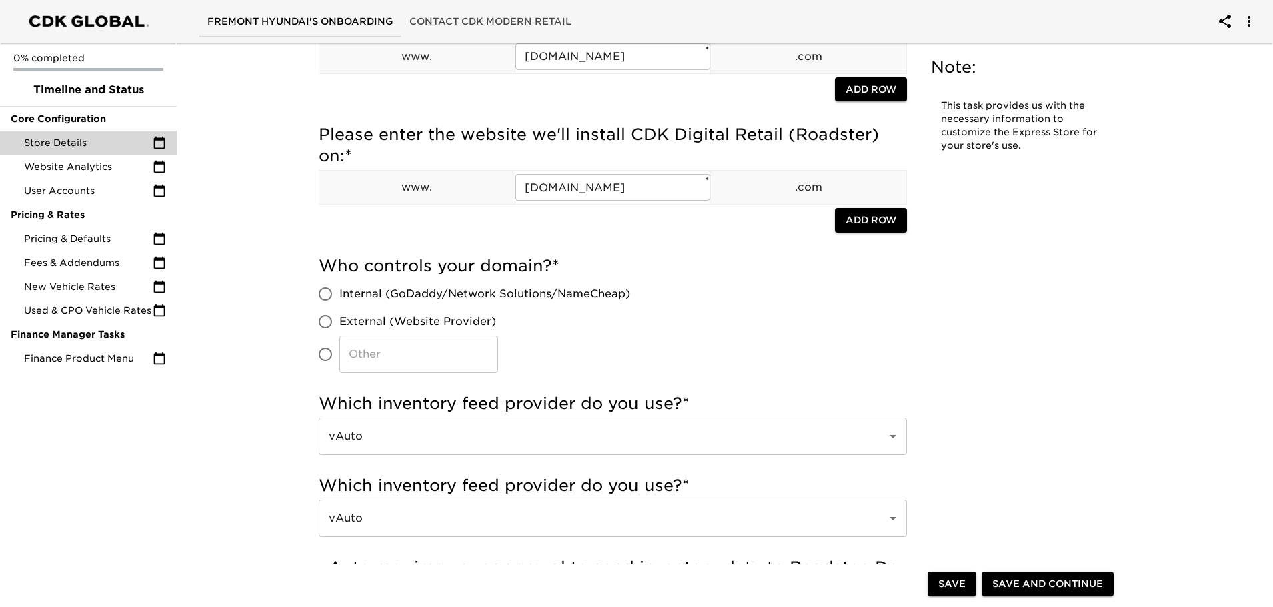
click at [325, 299] on input "Internal (GoDaddy/Network Solutions/NameCheap)" at bounding box center [325, 294] width 28 height 28
radio input "true"
click at [343, 438] on input "text" at bounding box center [613, 436] width 588 height 37
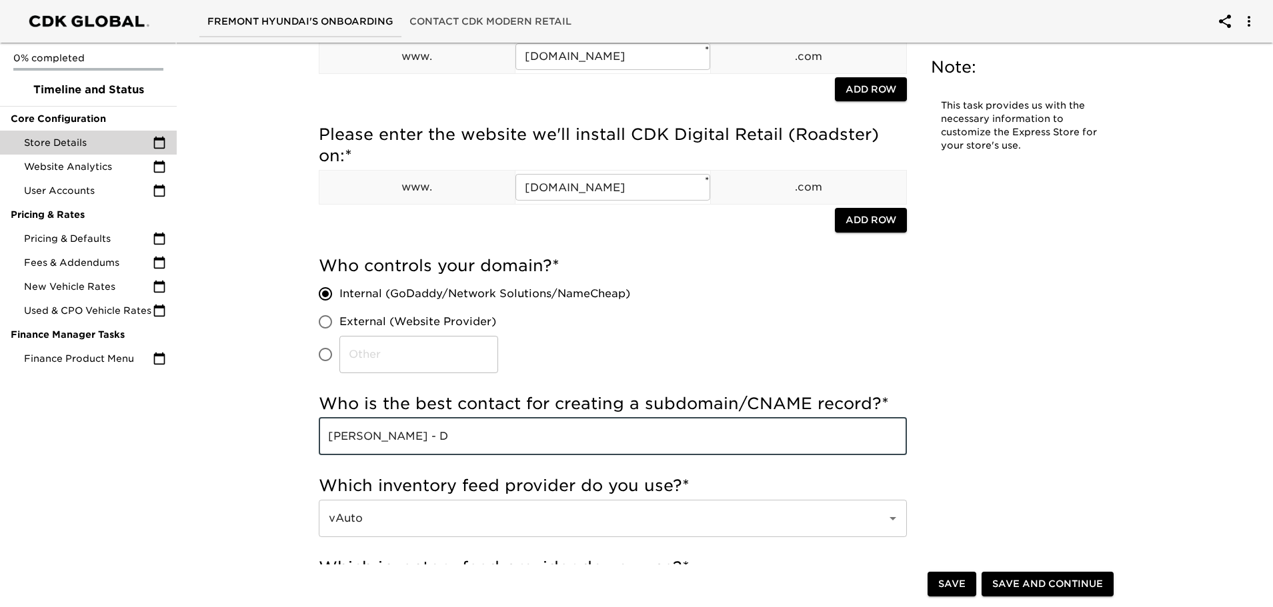
click at [449, 441] on input "[PERSON_NAME] - D" at bounding box center [613, 436] width 588 height 37
type input "DREW AMENT - [EMAIL_ADDRESS][DOMAIN_NAME]"
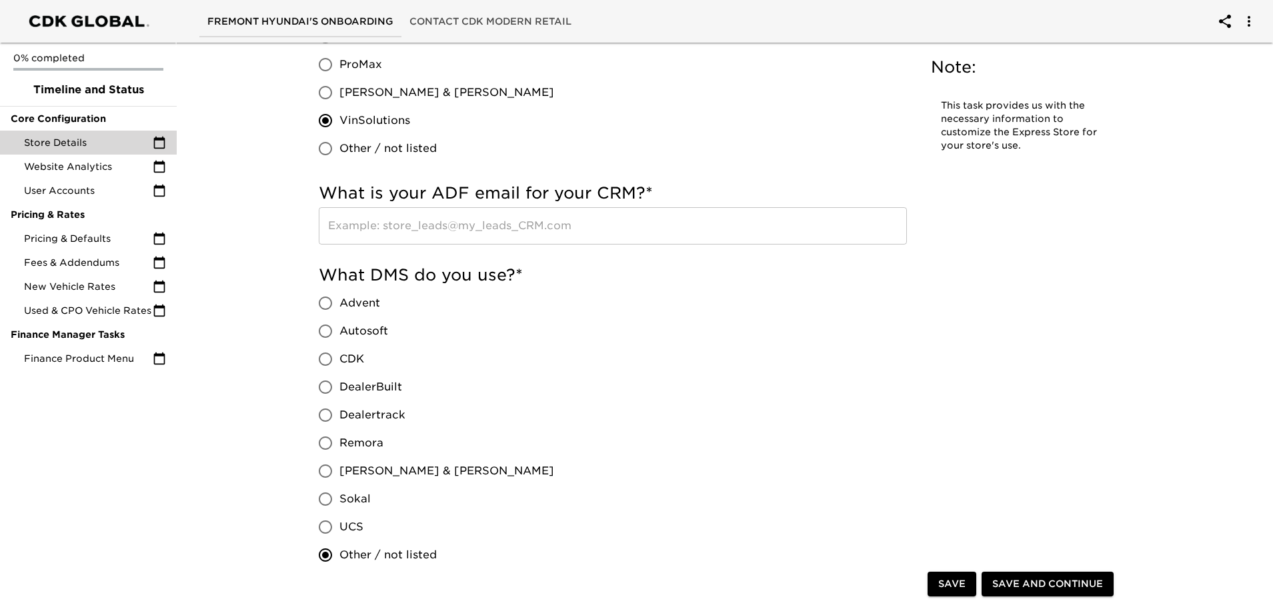
scroll to position [1000, 0]
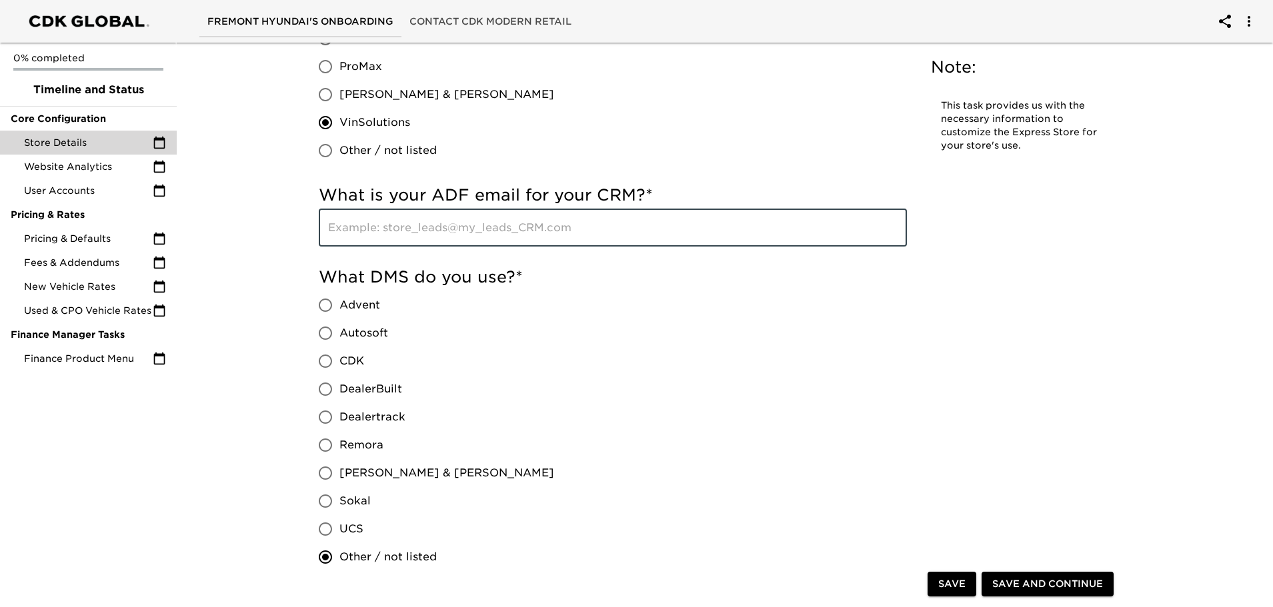
click at [388, 228] on input "text" at bounding box center [613, 227] width 588 height 37
type input "L"
type input "leads @[DOMAIN_NAME]"
click at [697, 323] on div "What DMS do you use? * Advent Autosoft CDK DealerBuilt Dealertrack Remora [PERS…" at bounding box center [613, 419] width 588 height 305
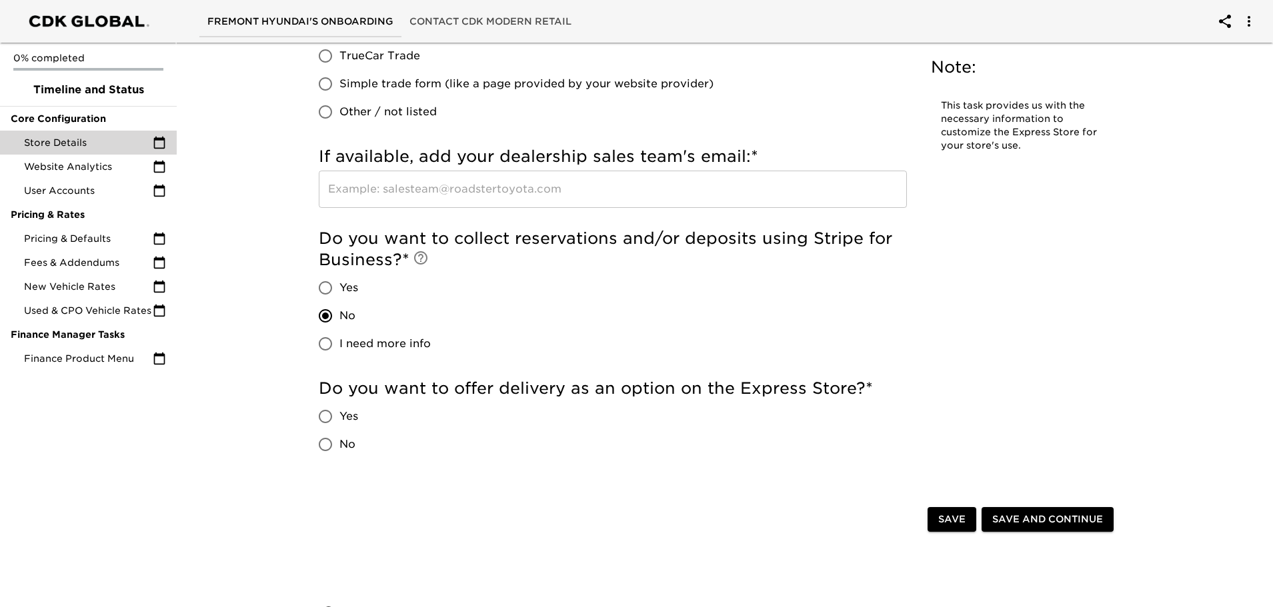
scroll to position [2866, 0]
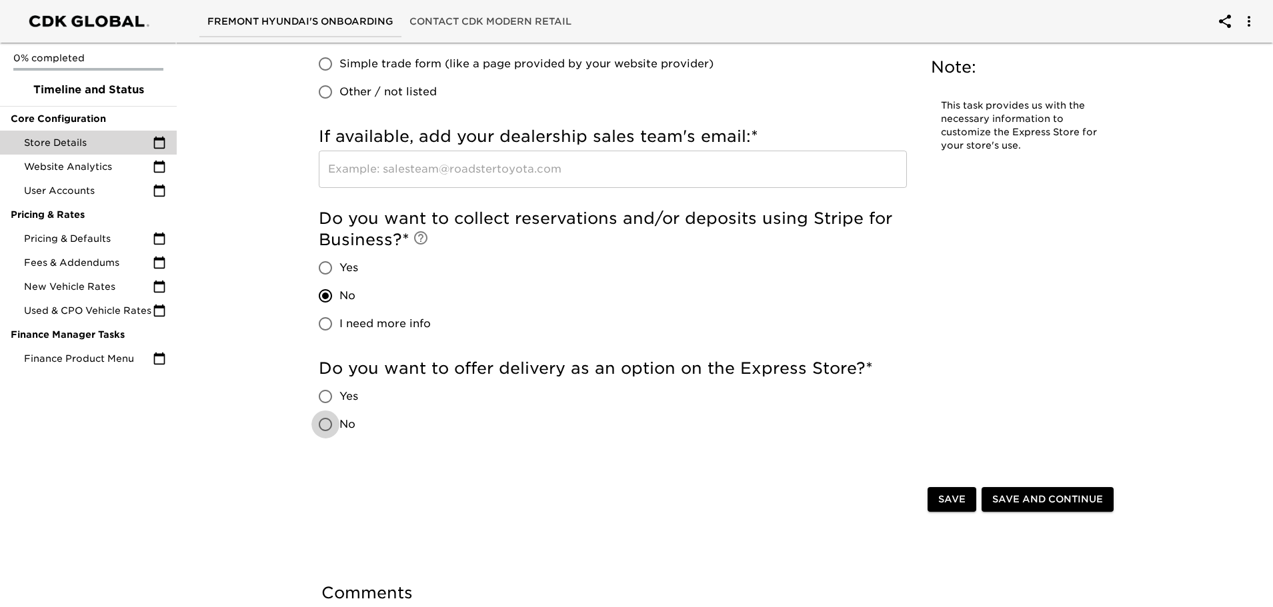
click at [325, 427] on input "No" at bounding box center [325, 425] width 28 height 28
radio input "true"
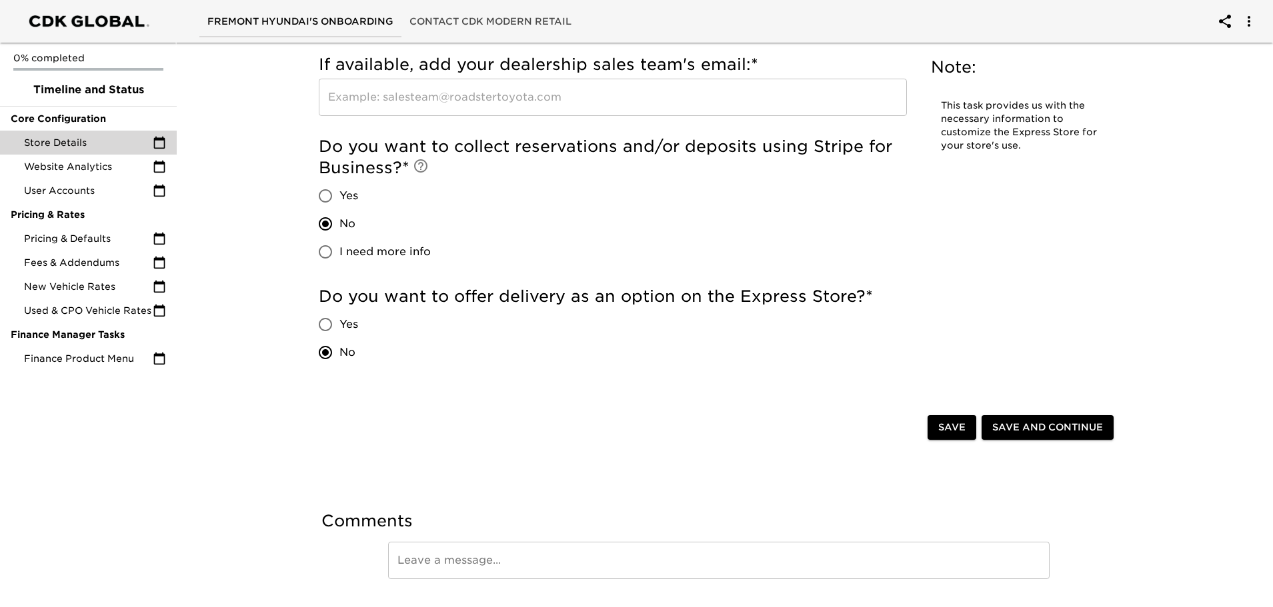
scroll to position [2973, 0]
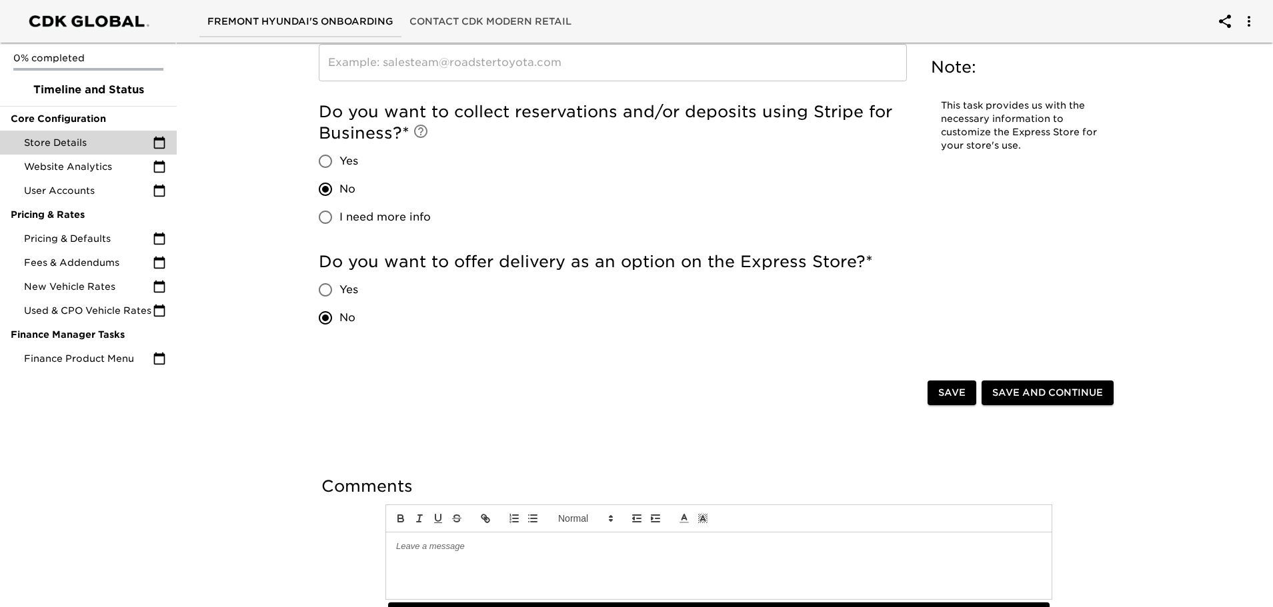
click at [1045, 388] on span "Save and Continue" at bounding box center [1047, 393] width 111 height 17
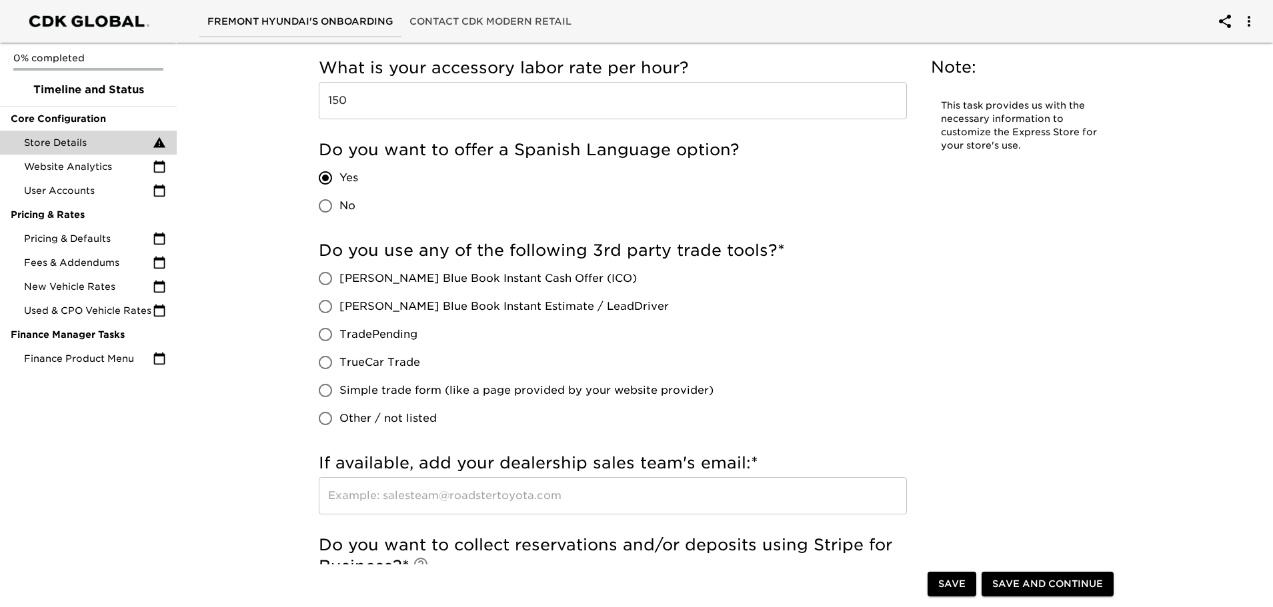
scroll to position [2600, 0]
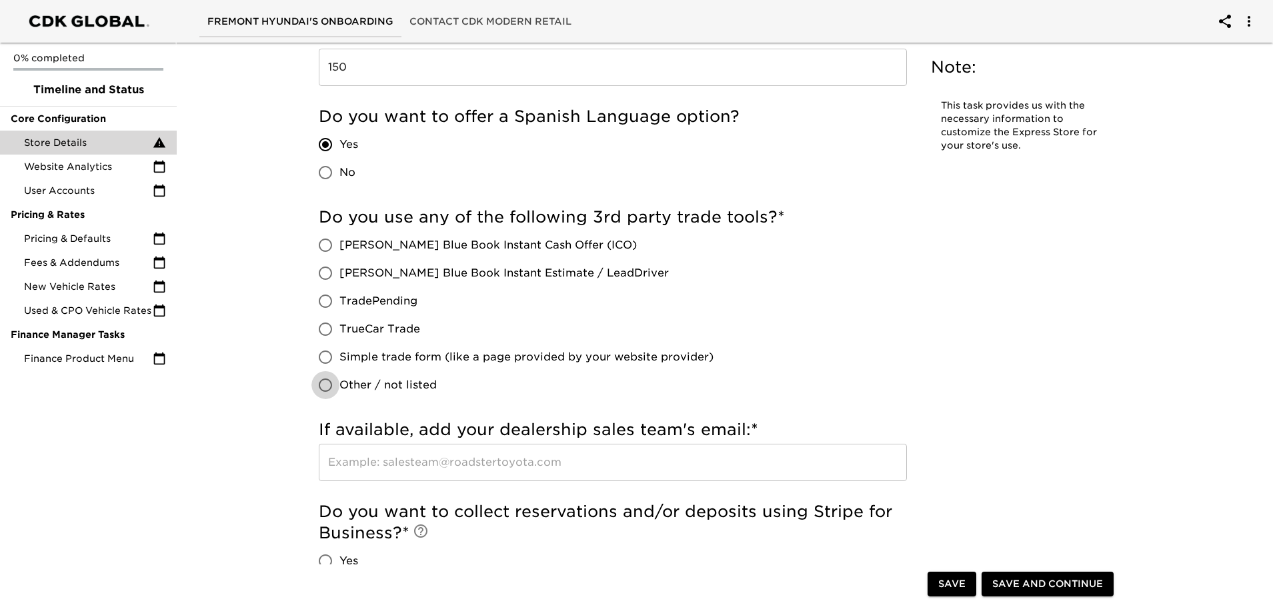
click at [325, 389] on input "Other / not listed" at bounding box center [325, 385] width 28 height 28
radio input "true"
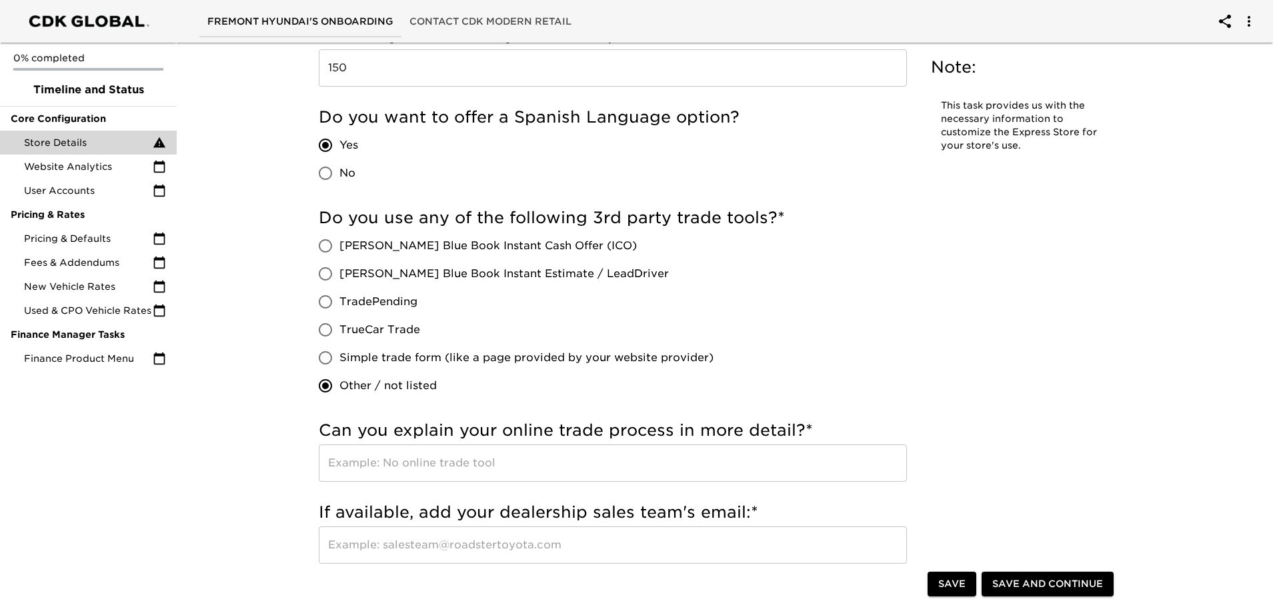
scroll to position [2613, 0]
click at [325, 389] on input "Other / not listed" at bounding box center [325, 385] width 28 height 28
click at [718, 285] on div "[PERSON_NAME] Blue Book Instant Cash Offer (ICO) [PERSON_NAME] Blue Book Instan…" at bounding box center [521, 315] width 405 height 168
click at [437, 463] on input "text" at bounding box center [613, 462] width 588 height 37
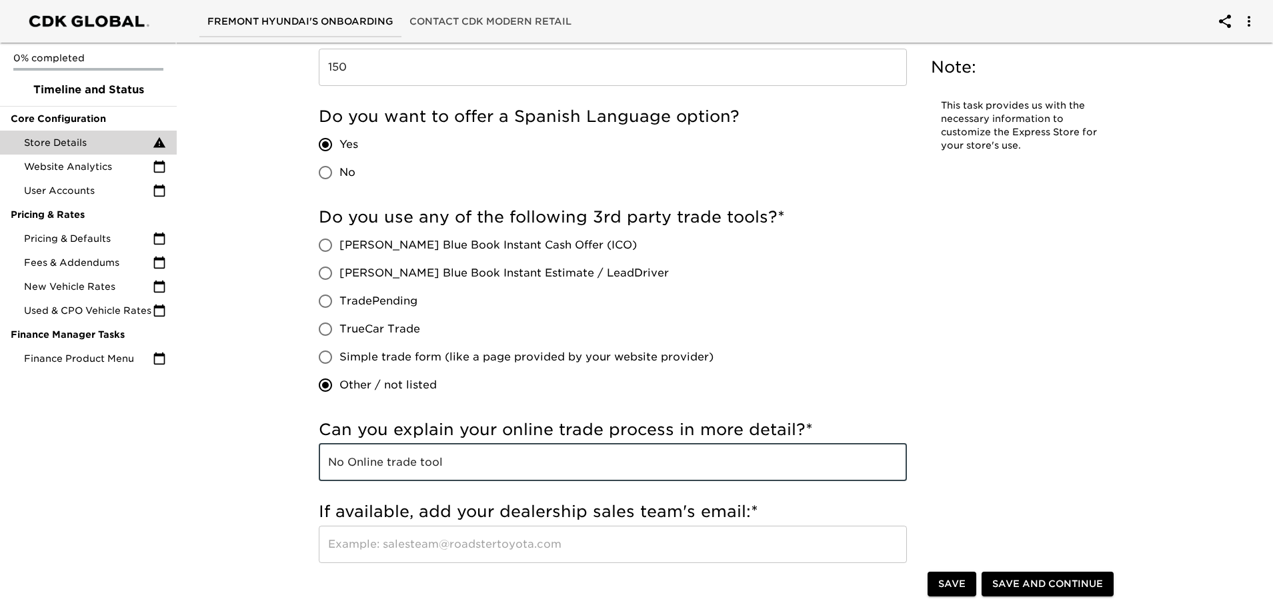
type input "No Online trade tool"
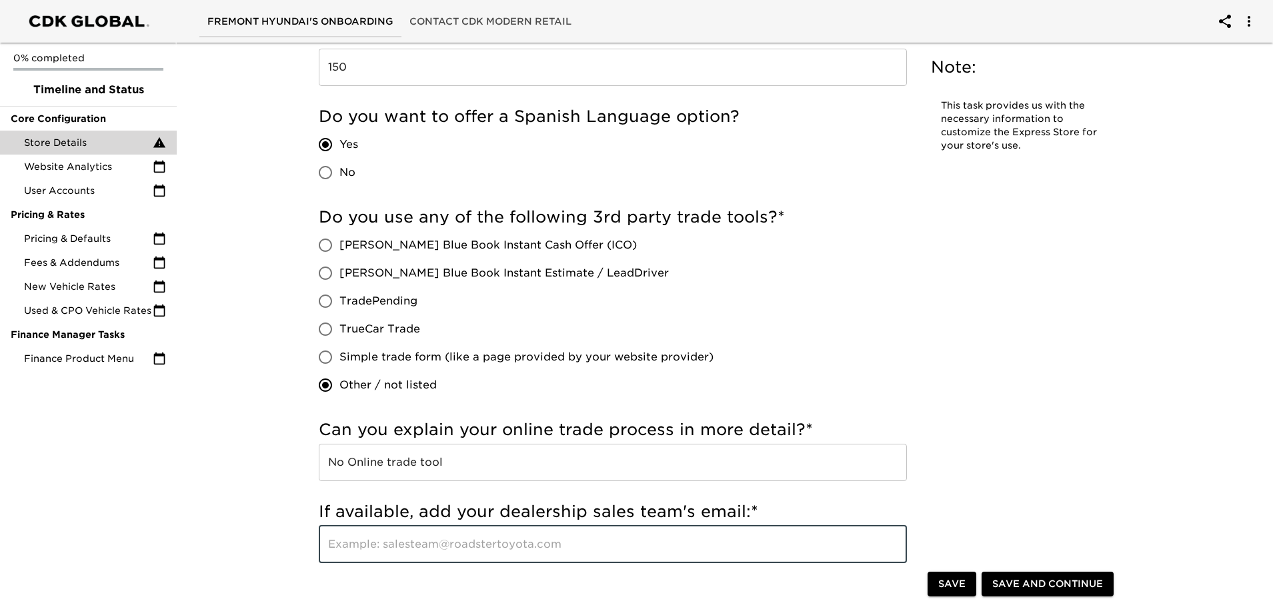
click at [398, 551] on input "text" at bounding box center [613, 544] width 588 height 37
type input "none"
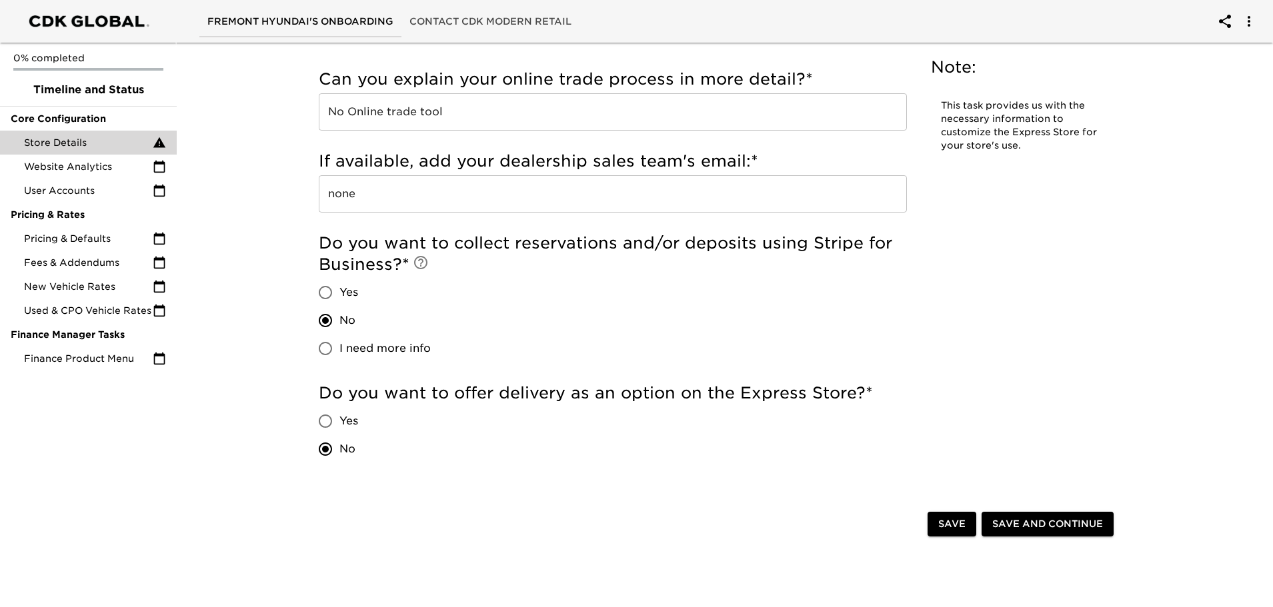
scroll to position [3013, 0]
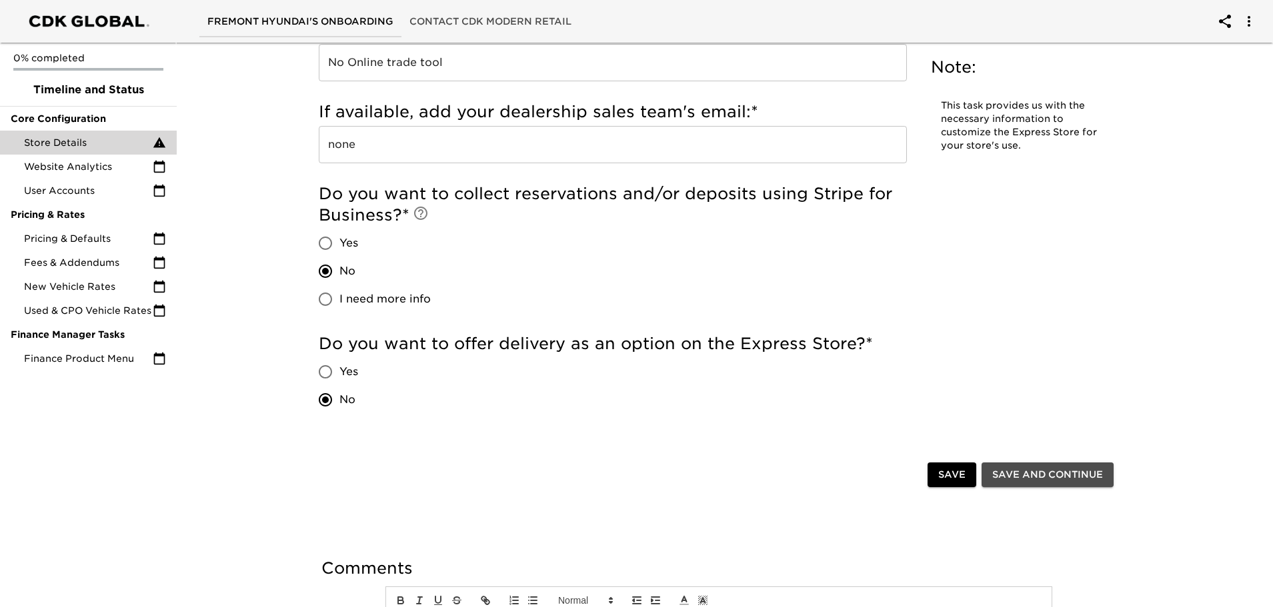
click at [1039, 477] on span "Save and Continue" at bounding box center [1047, 475] width 111 height 17
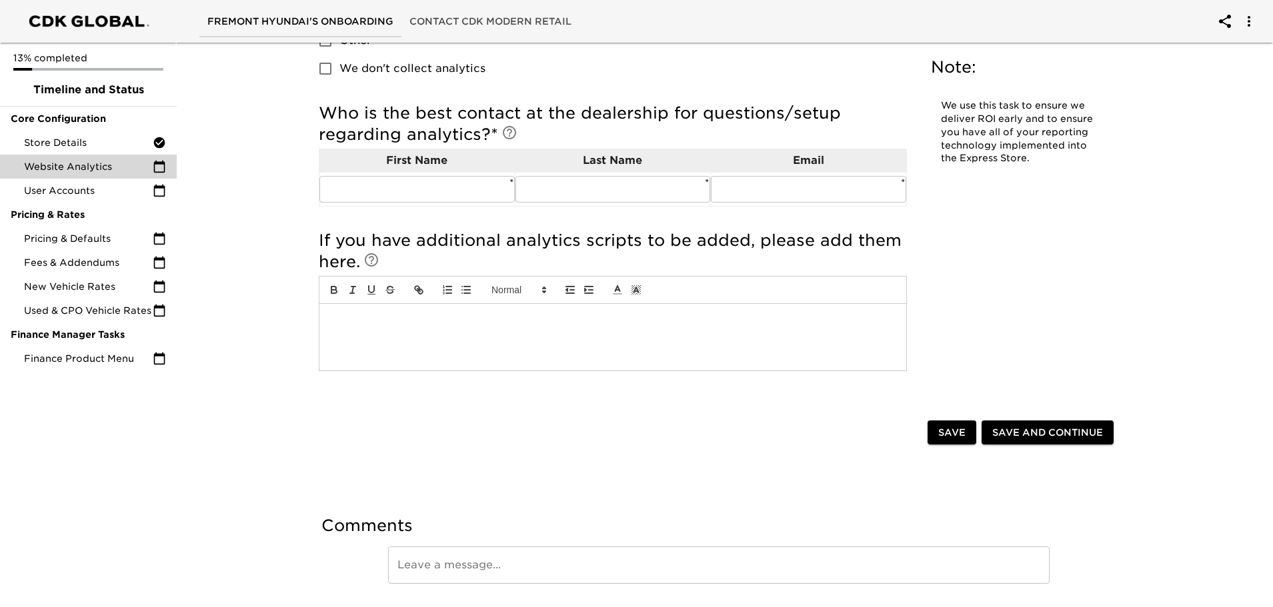
scroll to position [241, 0]
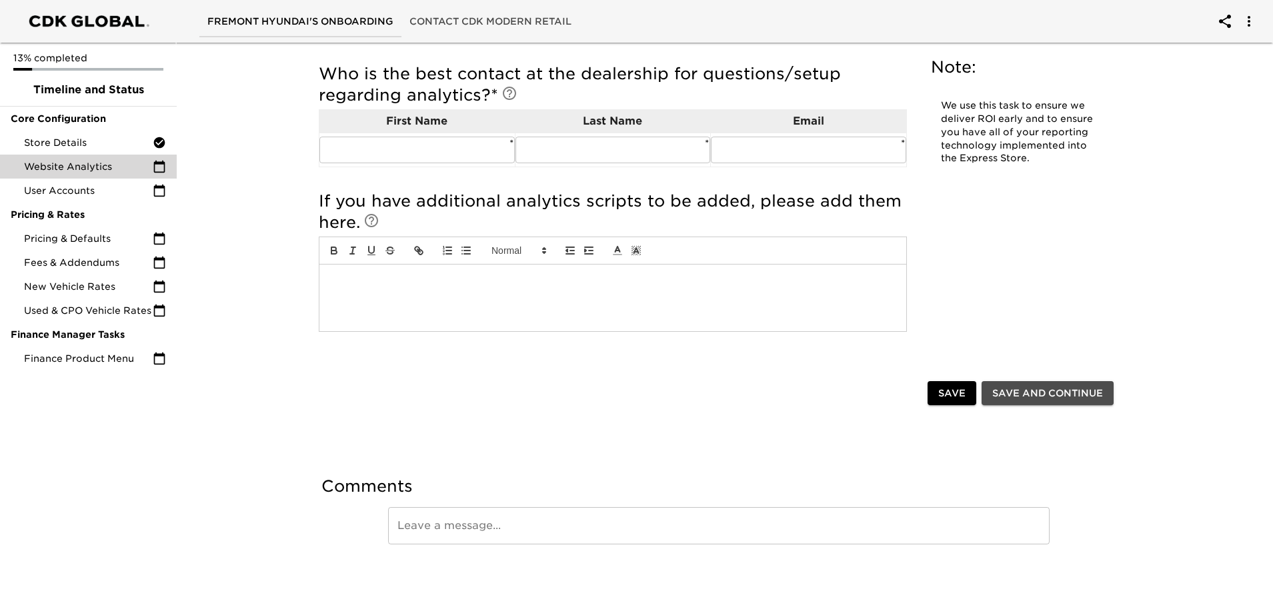
click at [1021, 394] on span "Save and Continue" at bounding box center [1047, 393] width 111 height 17
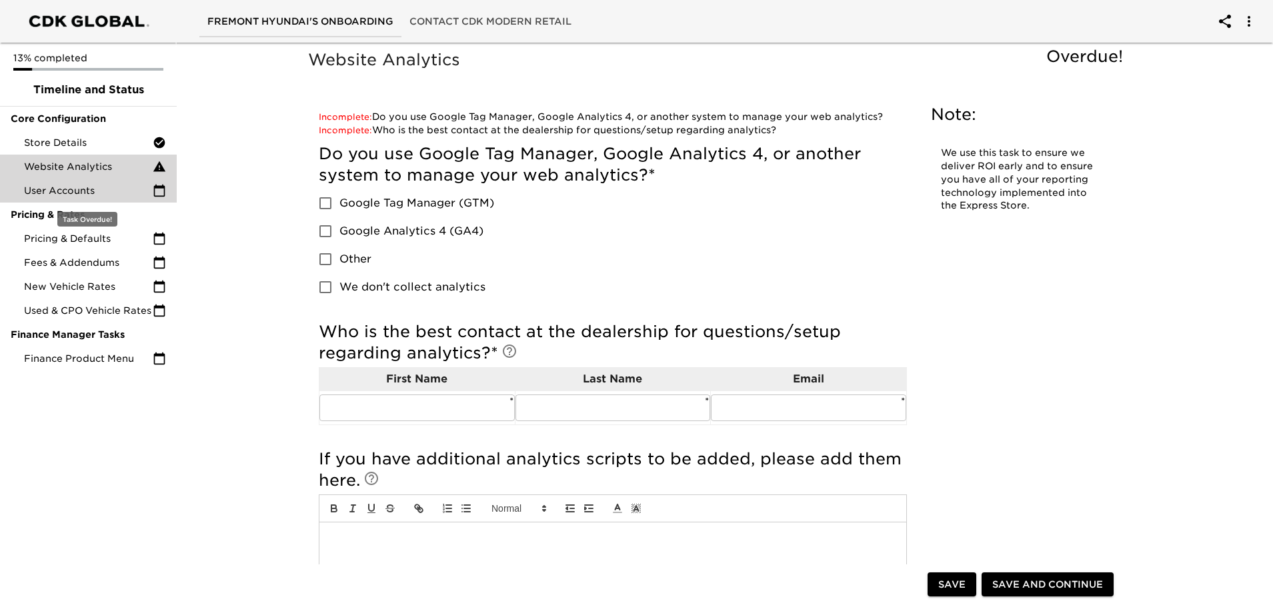
click at [161, 187] on icon at bounding box center [159, 191] width 11 height 12
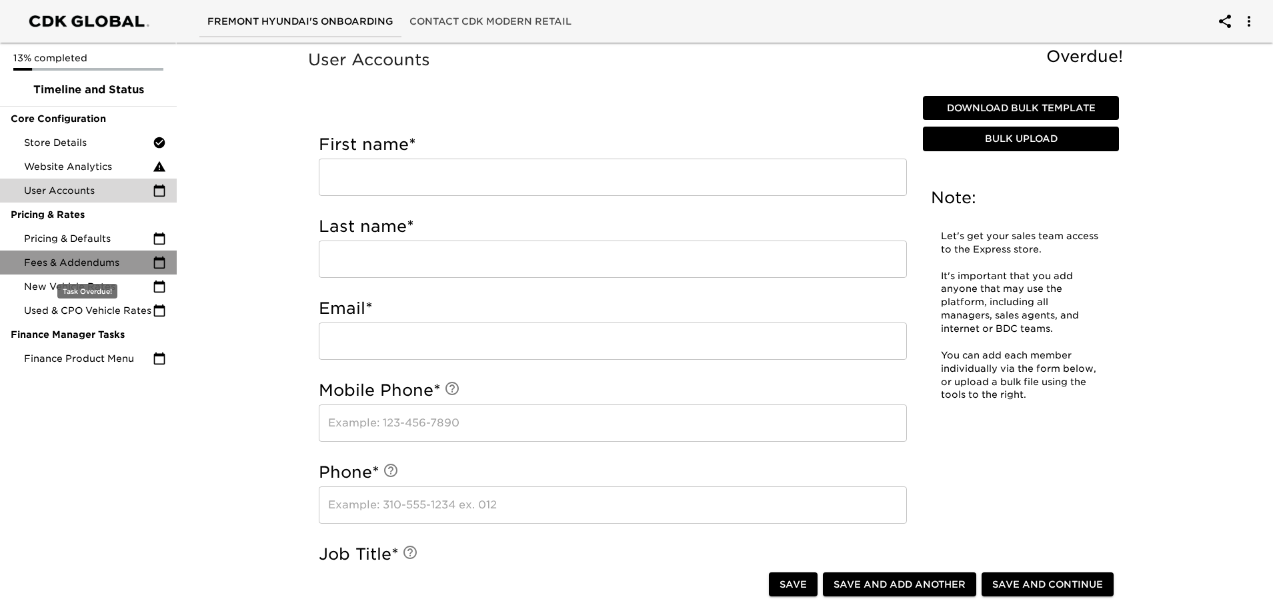
click at [159, 261] on icon at bounding box center [159, 262] width 13 height 13
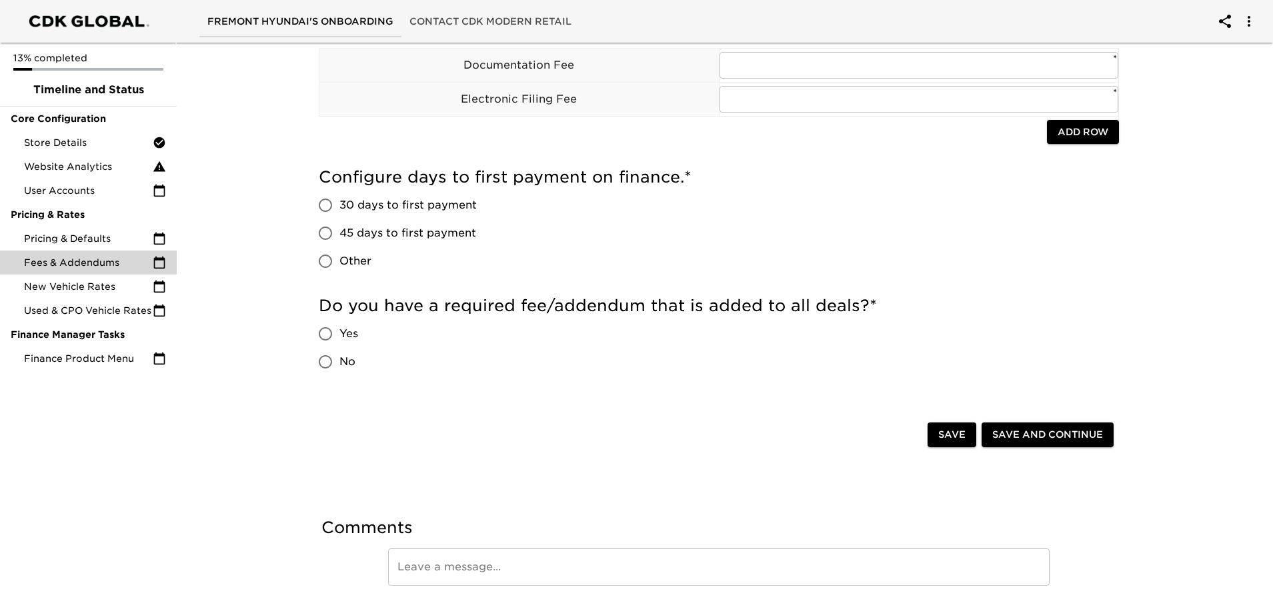
scroll to position [131, 0]
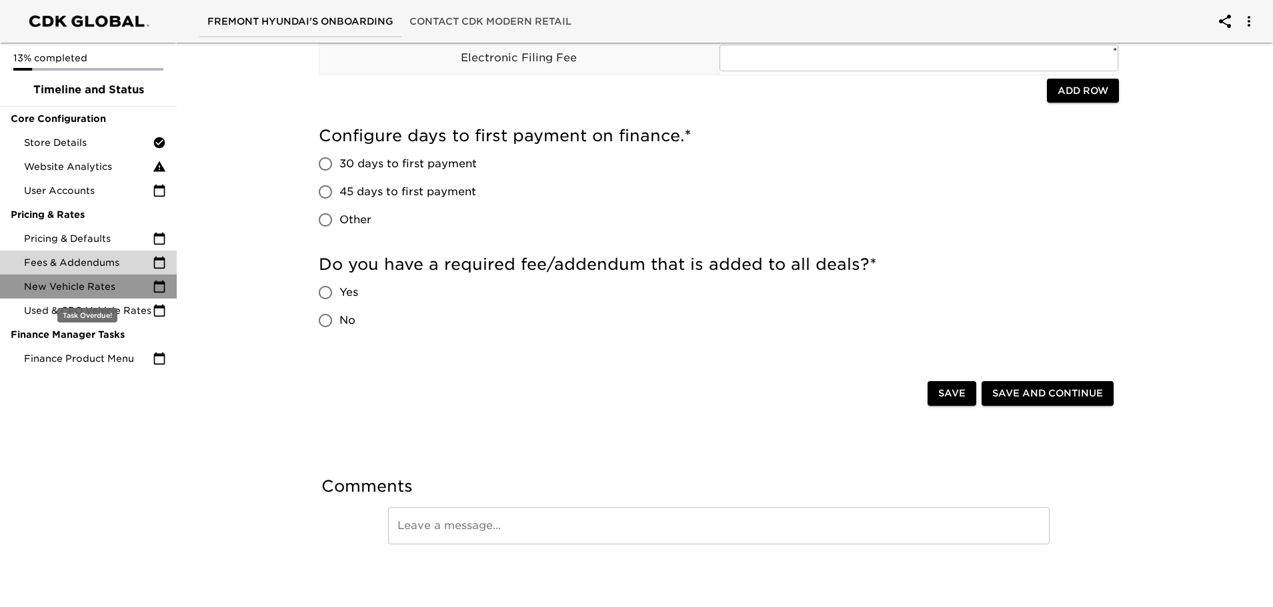
click at [157, 287] on icon at bounding box center [159, 286] width 13 height 13
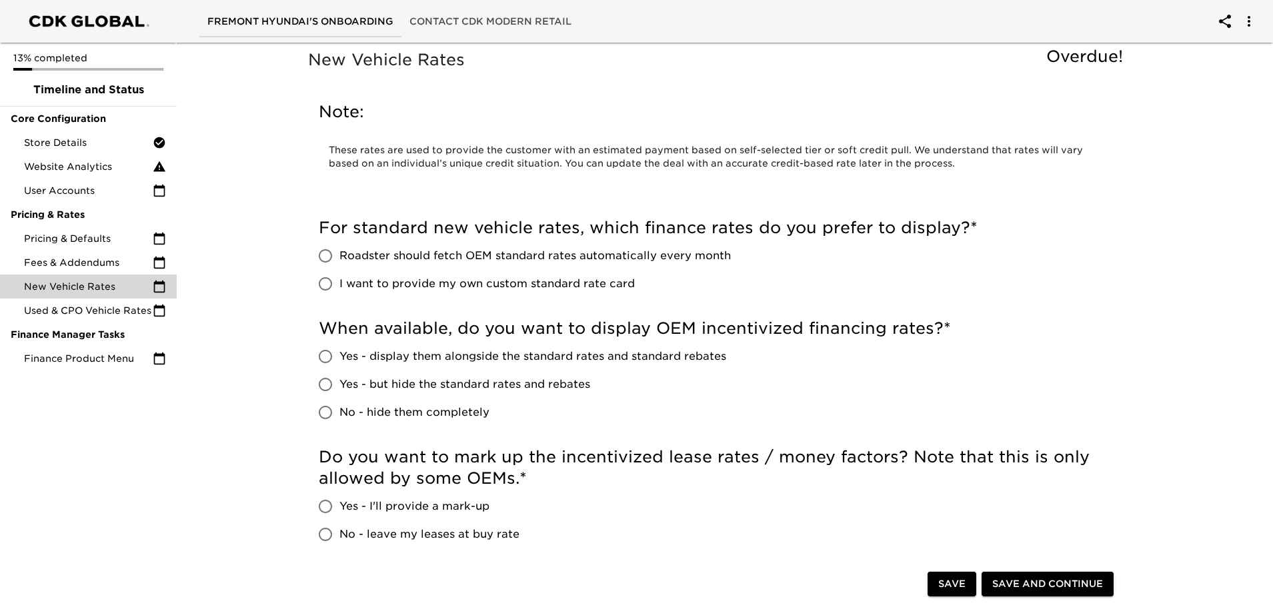
click at [327, 257] on input "Roadster should fetch OEM standard rates automatically every month" at bounding box center [325, 256] width 28 height 28
radio input "true"
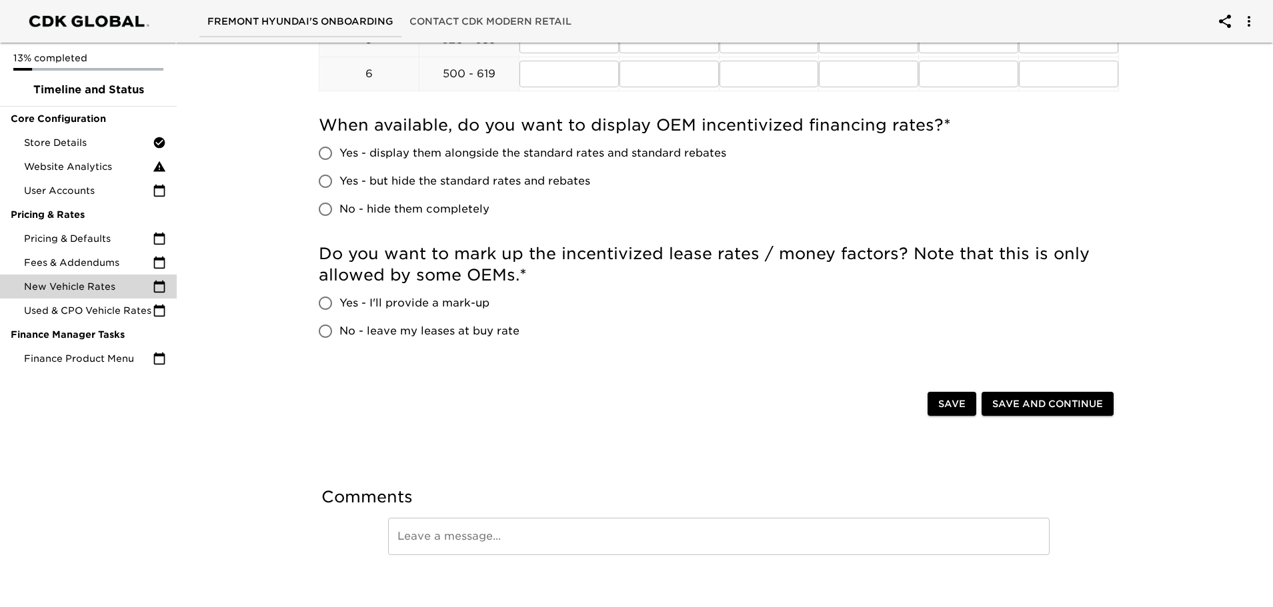
scroll to position [683, 0]
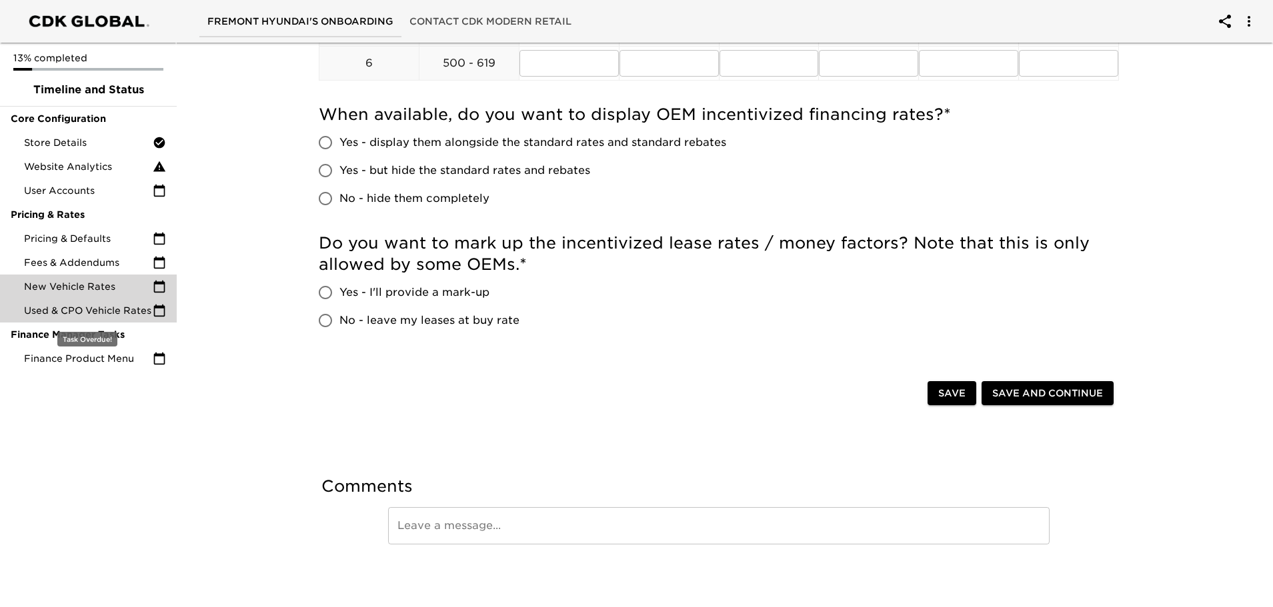
click at [155, 309] on icon at bounding box center [159, 310] width 13 height 13
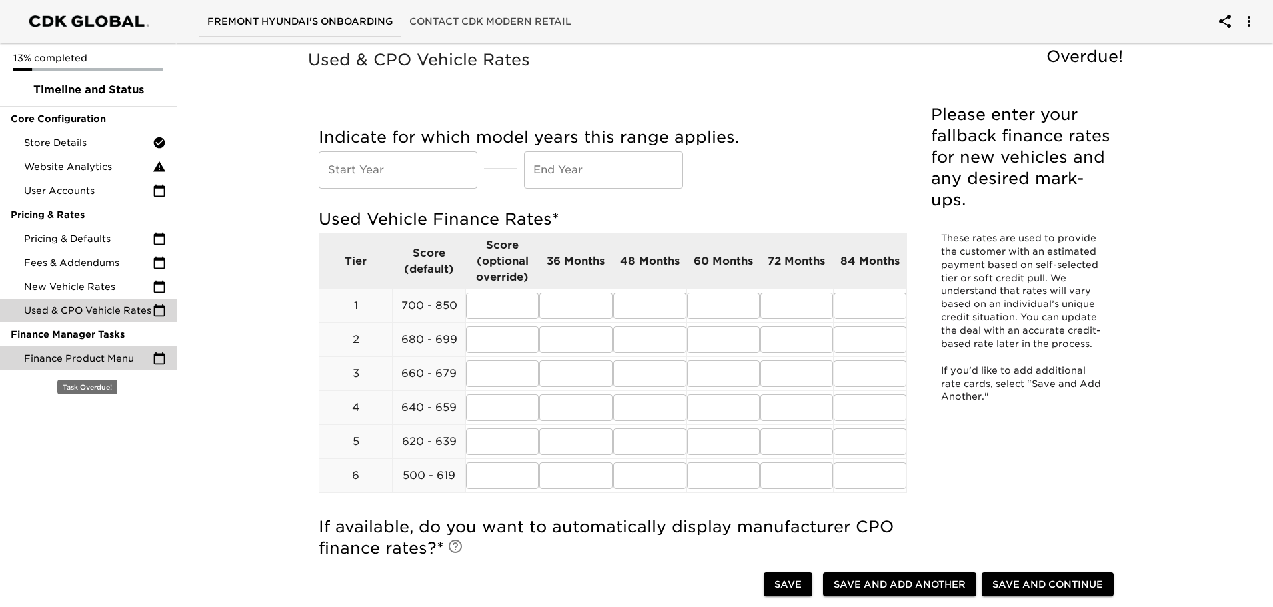
click at [155, 359] on icon at bounding box center [159, 359] width 11 height 12
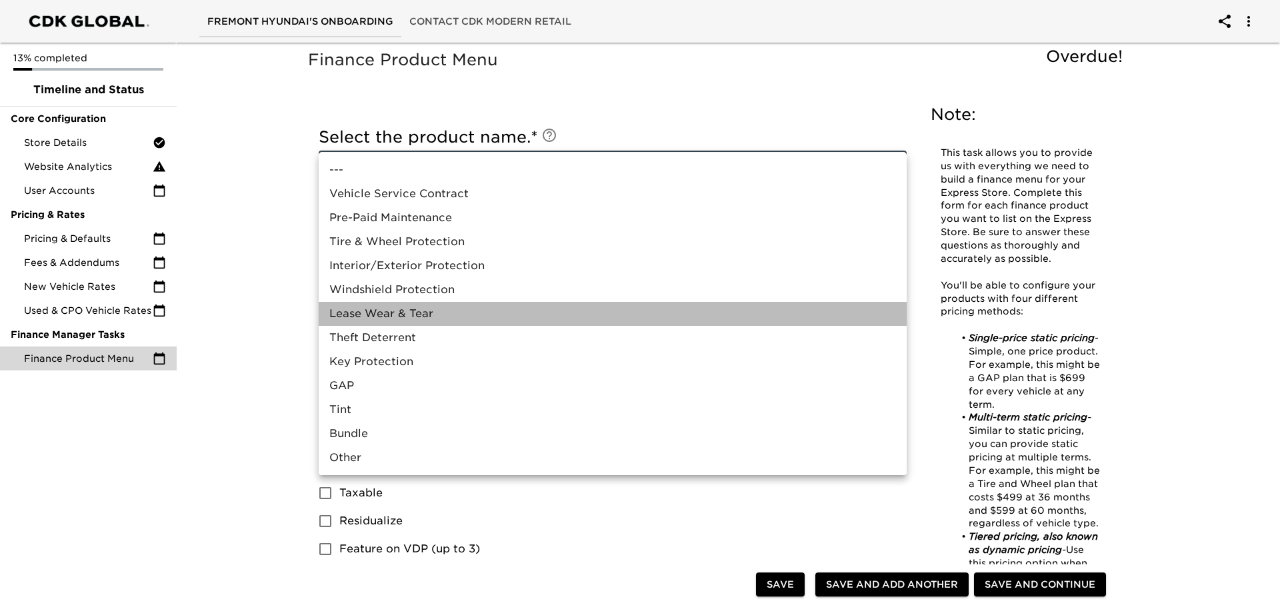
click at [384, 317] on li "Lease Wear & Tear" at bounding box center [613, 314] width 588 height 24
type input "Lease Wear & Tear"
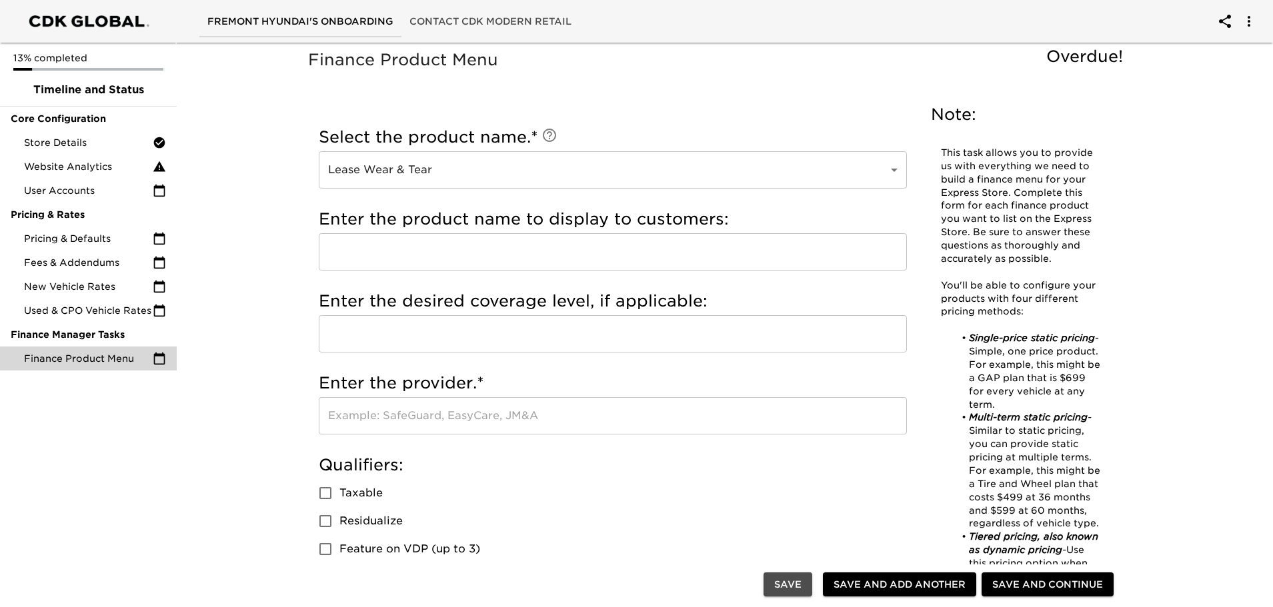
click at [777, 581] on span "Save" at bounding box center [787, 585] width 27 height 17
